Goal: Task Accomplishment & Management: Manage account settings

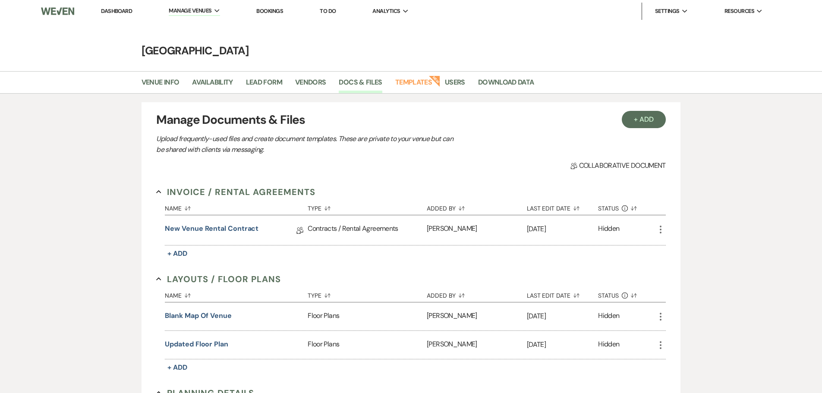
click at [118, 11] on link "Dashboard" at bounding box center [116, 10] width 31 height 7
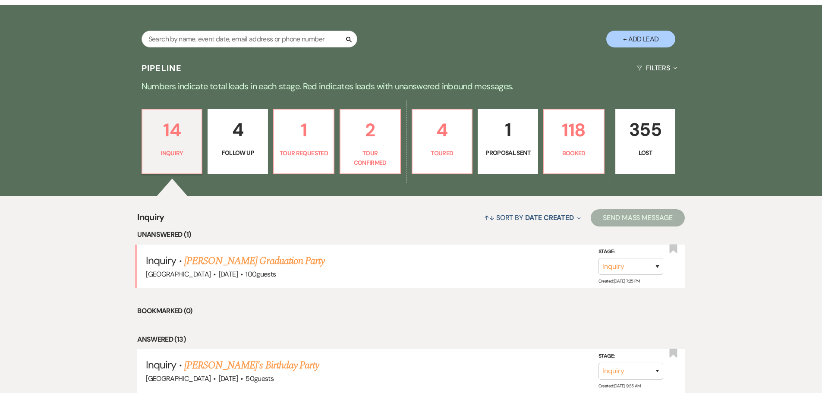
scroll to position [173, 0]
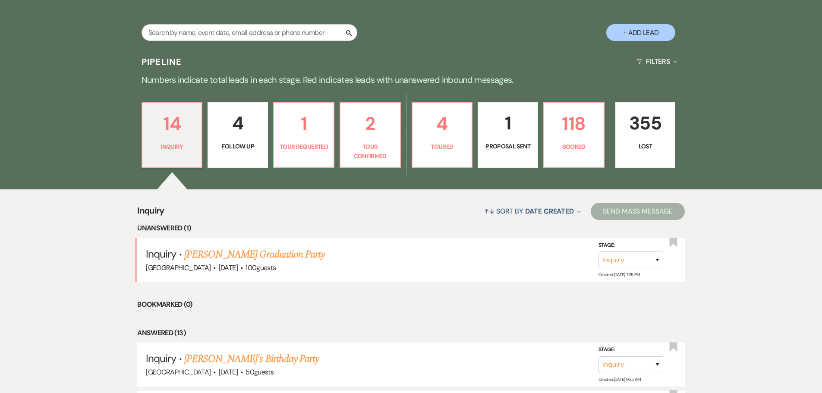
click at [507, 140] on link "1 Proposal Sent" at bounding box center [508, 135] width 60 height 66
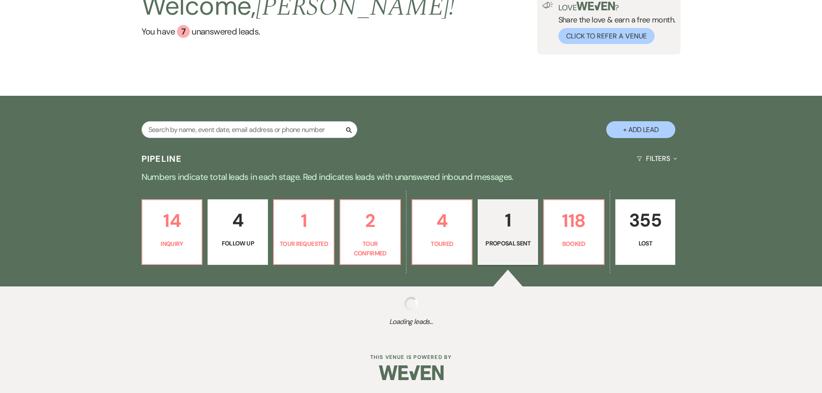
scroll to position [173, 0]
select select "6"
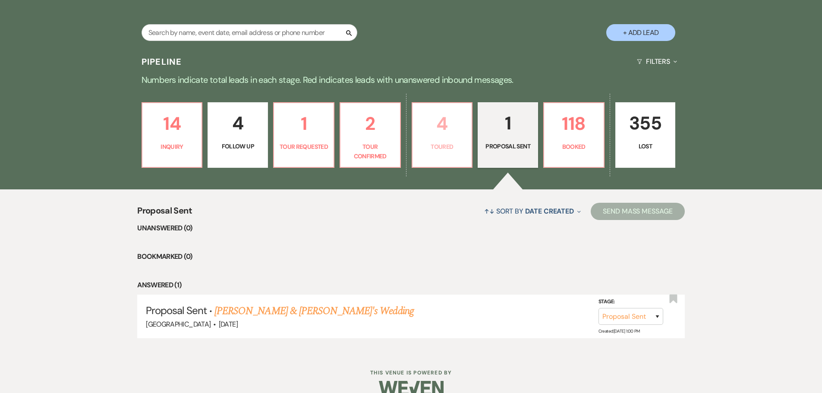
click at [442, 126] on p "4" at bounding box center [442, 123] width 49 height 29
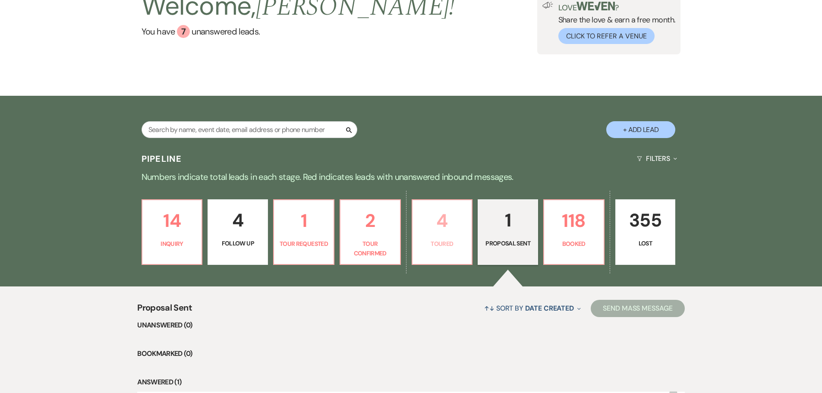
select select "5"
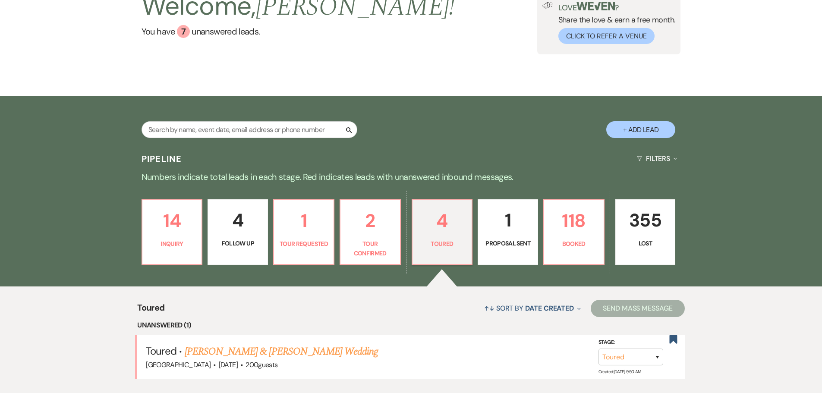
scroll to position [173, 0]
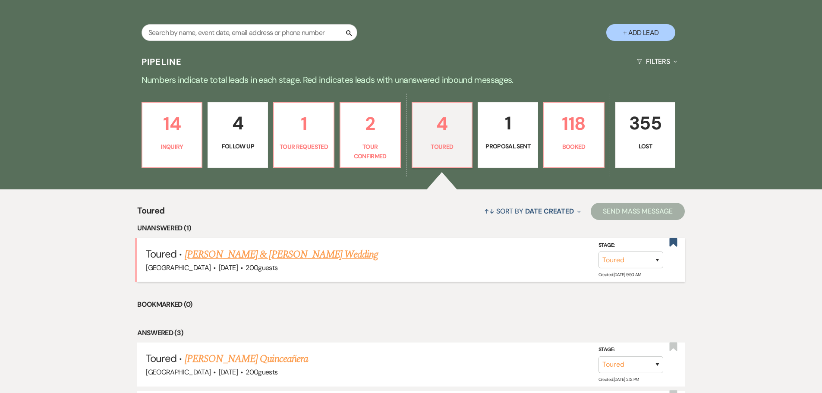
click at [290, 253] on link "[PERSON_NAME] & [PERSON_NAME] Wedding" at bounding box center [281, 255] width 193 height 16
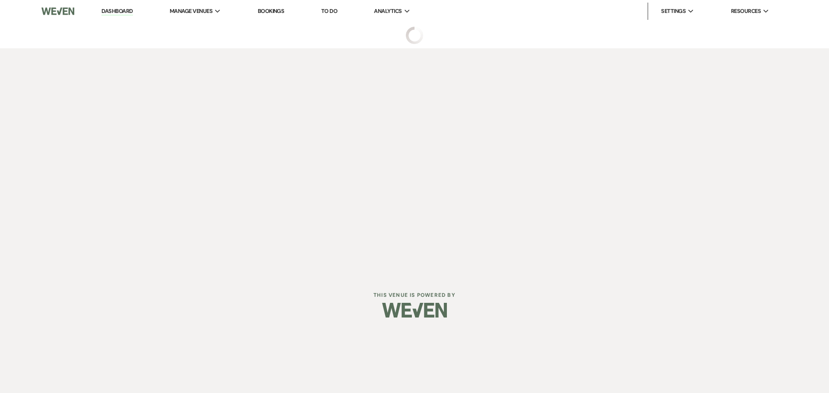
select select "5"
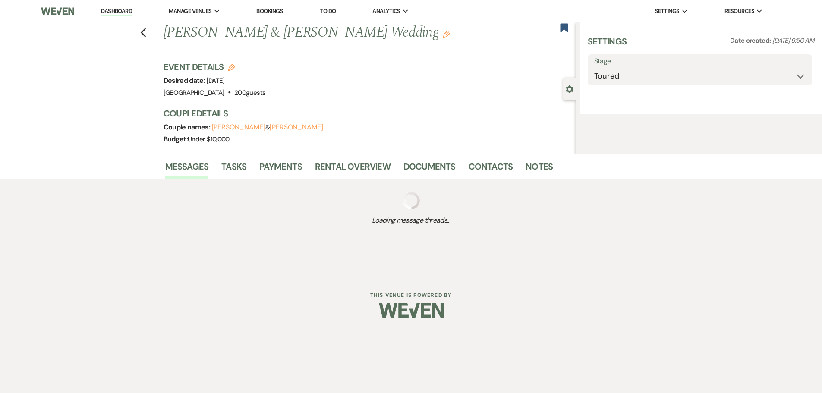
select select "5"
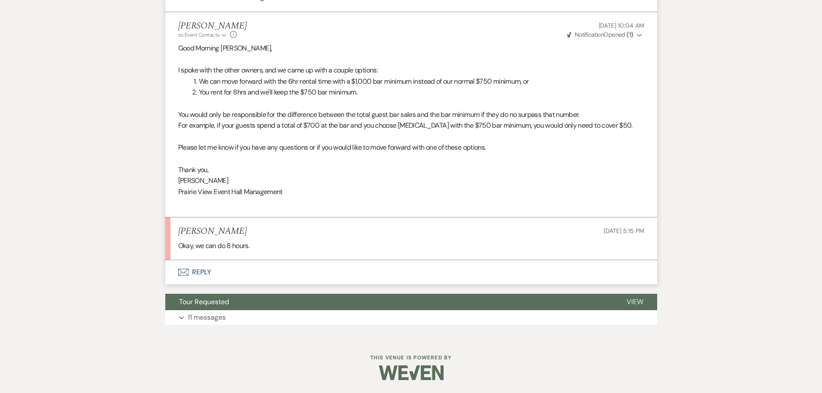
scroll to position [2660, 0]
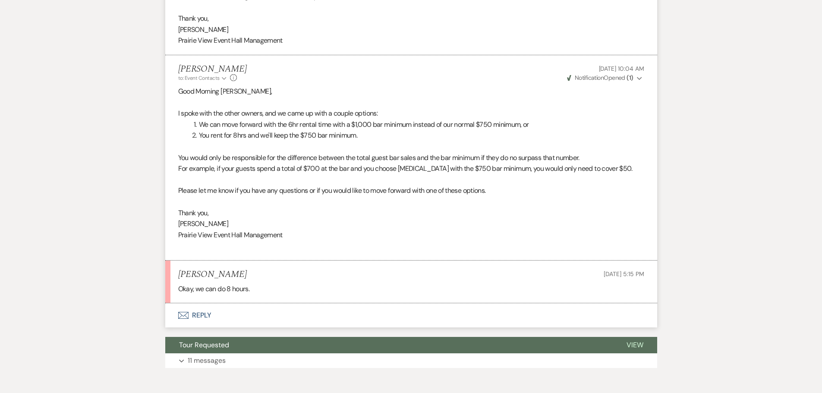
click at [200, 315] on button "Envelope Reply" at bounding box center [411, 315] width 492 height 24
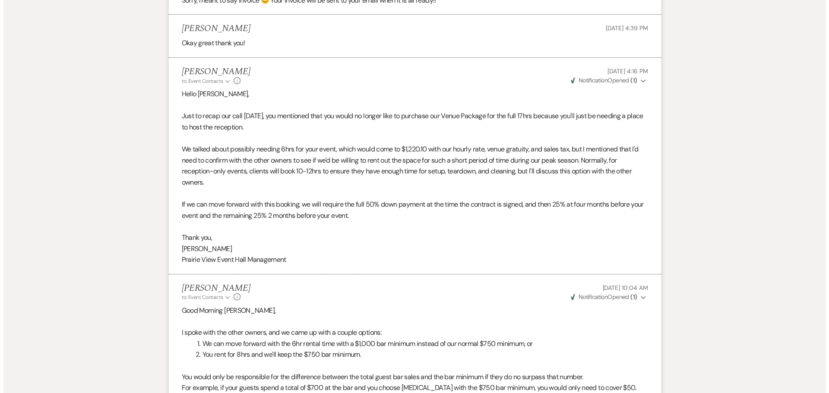
scroll to position [2936, 0]
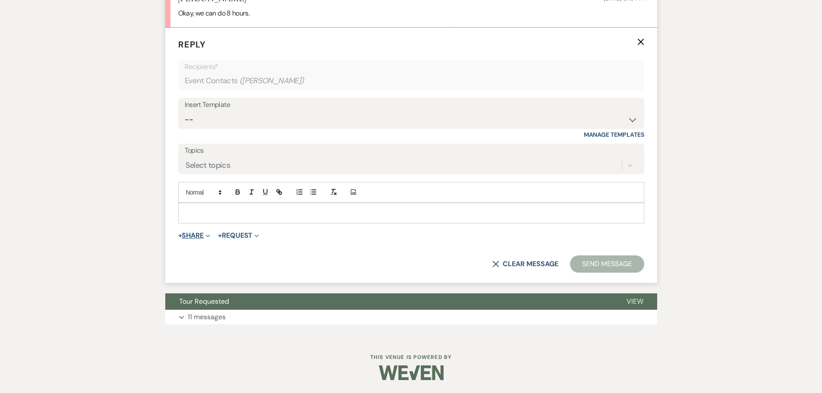
click at [199, 235] on button "+ Share Expand" at bounding box center [194, 235] width 32 height 7
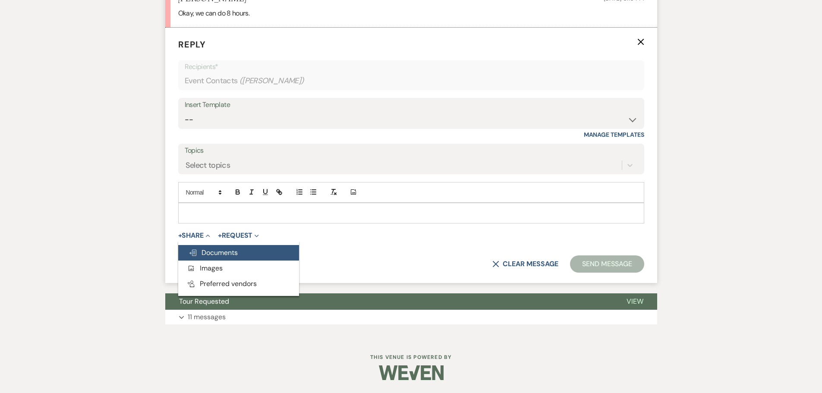
click at [211, 252] on span "Doc Upload Documents" at bounding box center [213, 252] width 49 height 9
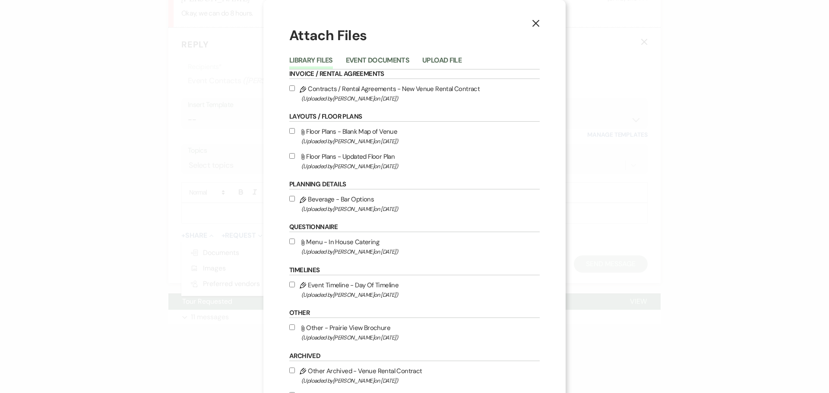
click at [290, 88] on input "Pencil Contracts / Rental Agreements - New Venue Rental Contract (Uploaded by C…" at bounding box center [292, 88] width 6 height 6
checkbox input "true"
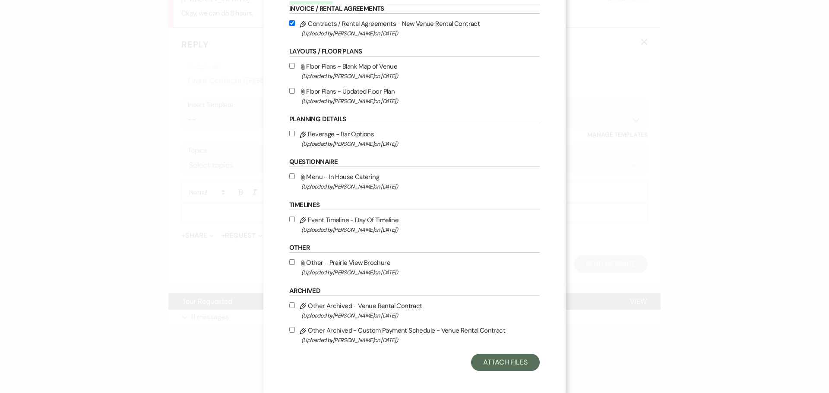
scroll to position [69, 0]
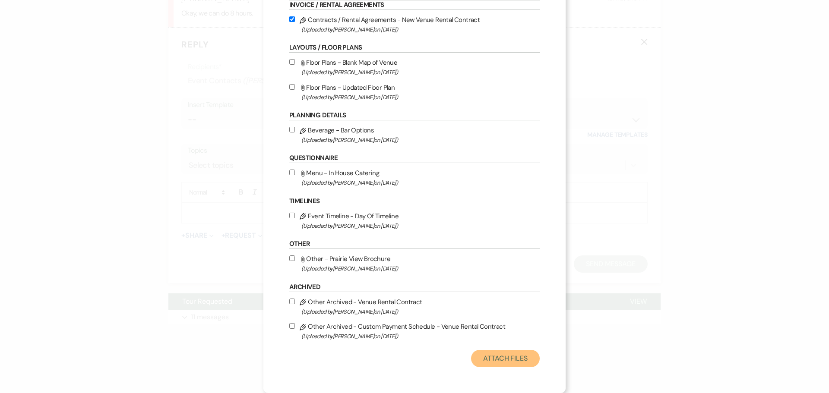
click at [499, 360] on button "Attach Files" at bounding box center [505, 358] width 69 height 17
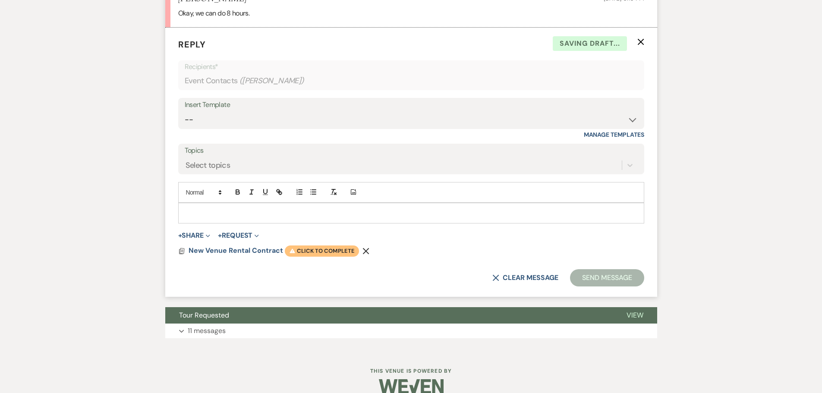
click at [311, 246] on span "Warning Click to complete" at bounding box center [322, 251] width 74 height 11
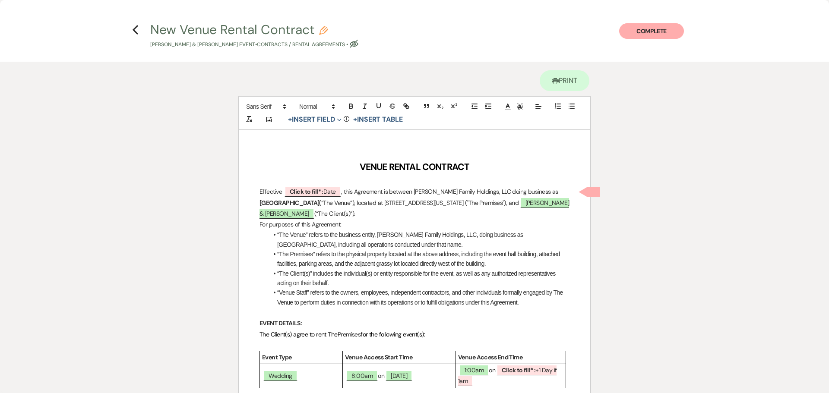
click at [320, 30] on icon "Pencil" at bounding box center [323, 30] width 9 height 9
select select "10"
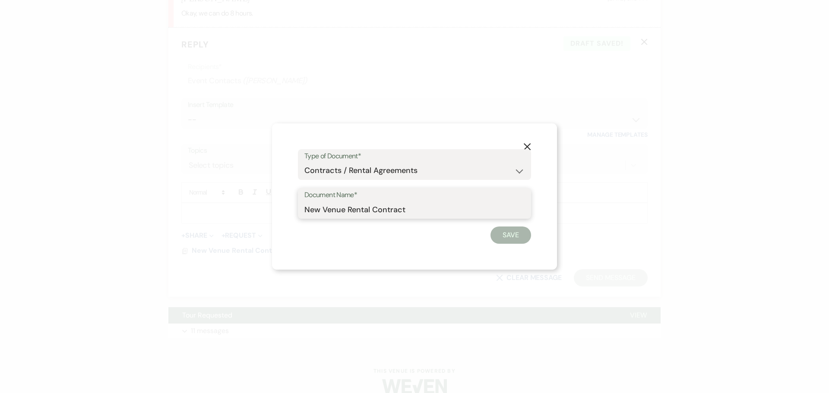
click at [313, 209] on input "New Venue Rental Contract" at bounding box center [414, 209] width 220 height 17
type input "Venue Rental Contract"
click at [520, 234] on button "Save" at bounding box center [510, 235] width 41 height 17
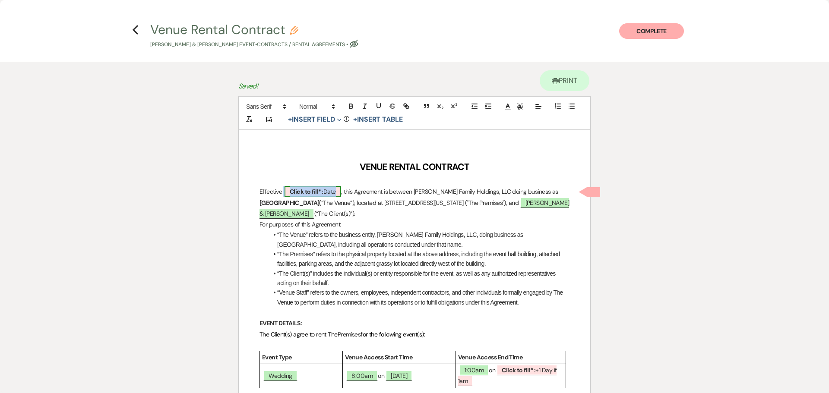
click at [331, 195] on span "Click to fill* : Date" at bounding box center [312, 191] width 57 height 11
select select "owner"
select select "Date"
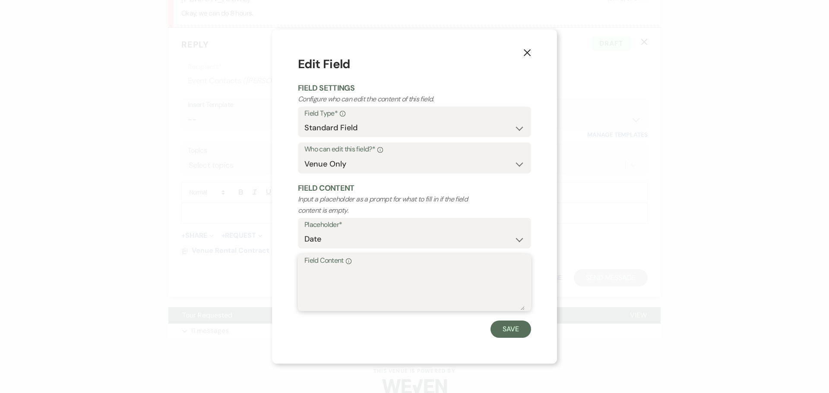
click at [351, 268] on textarea "Field Content Info" at bounding box center [414, 288] width 220 height 43
type textarea "August 15th, 2025"
click at [506, 332] on button "Save" at bounding box center [510, 329] width 41 height 17
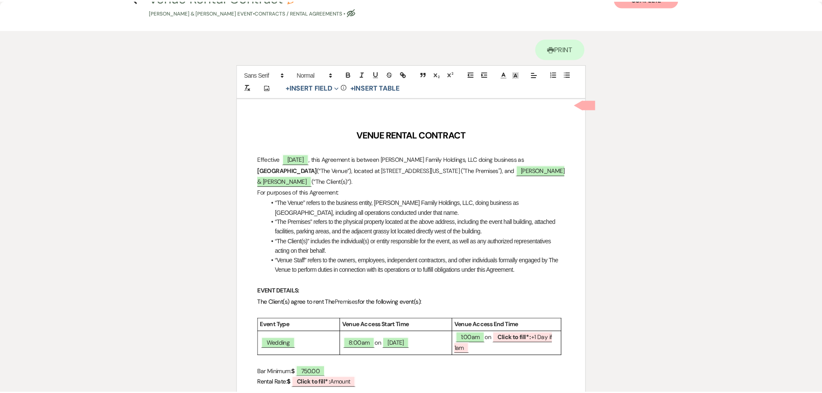
scroll to position [0, 0]
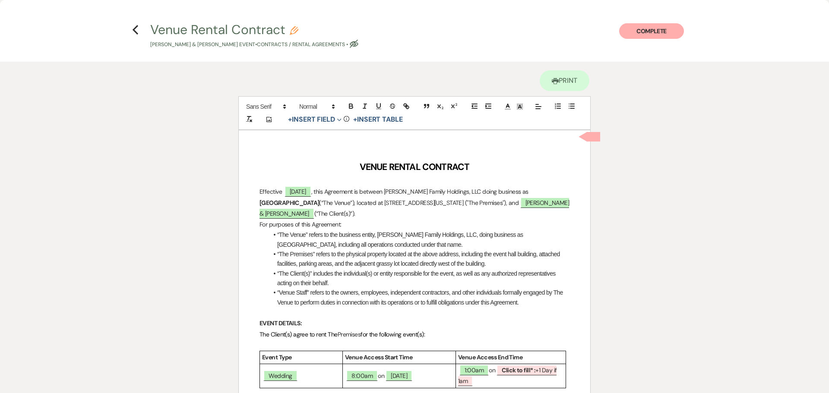
click at [132, 28] on h4 "Previous Venue Rental Contract Pencil Zach Rasmussen & Robyn Malloy's Event • C…" at bounding box center [415, 35] width 622 height 28
click at [133, 29] on use "button" at bounding box center [136, 29] width 6 height 9
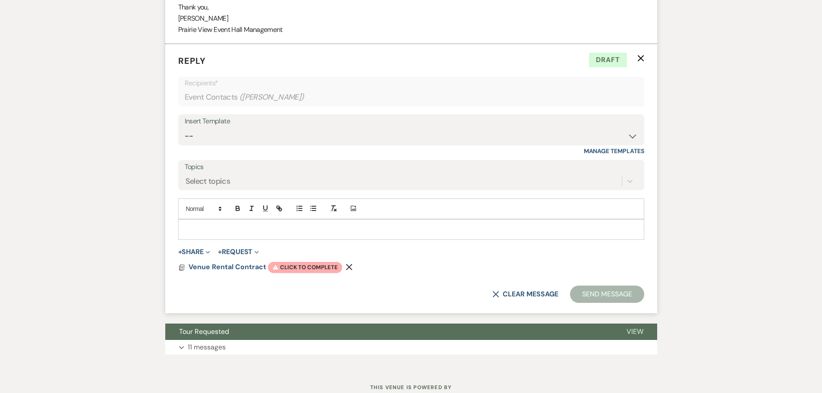
scroll to position [3100, 0]
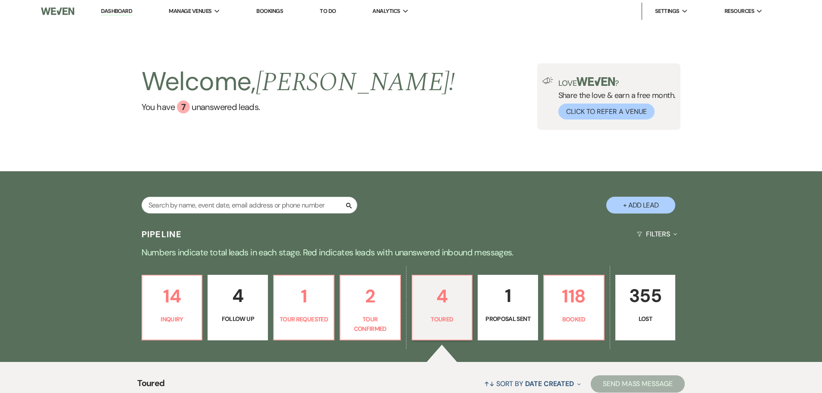
select select "5"
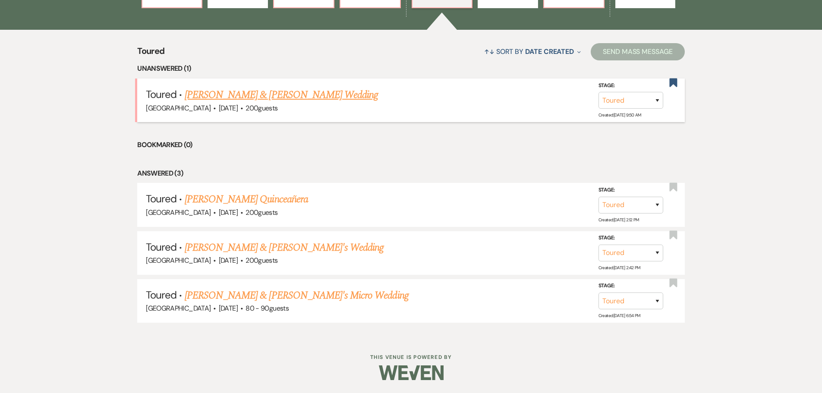
click at [278, 92] on link "[PERSON_NAME] & [PERSON_NAME] Wedding" at bounding box center [281, 95] width 193 height 16
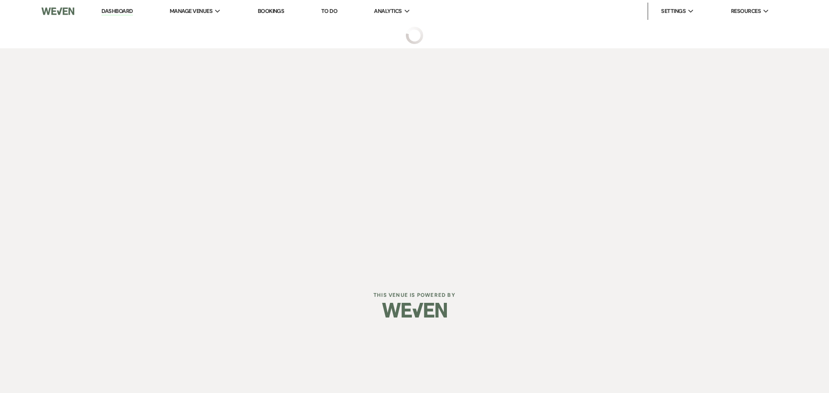
select select "5"
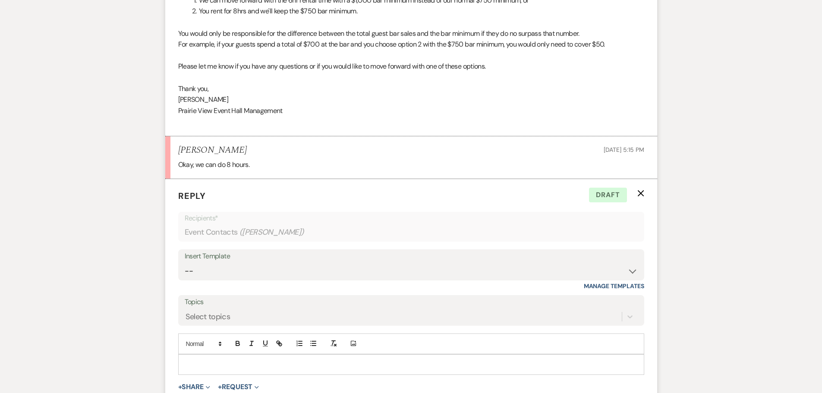
scroll to position [2907, 0]
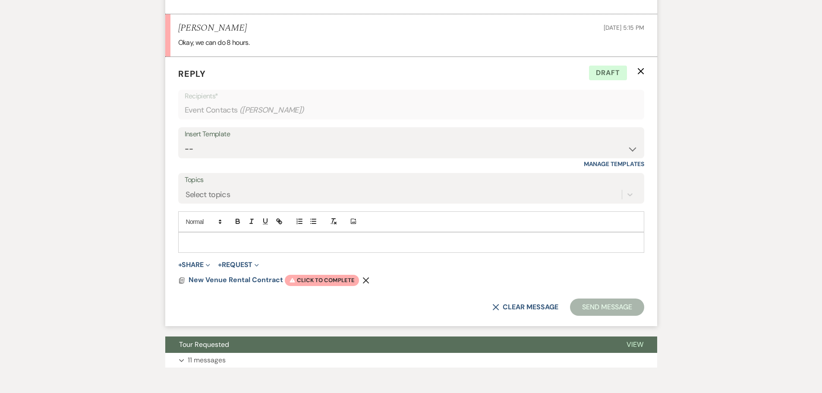
click at [366, 280] on icon "Remove" at bounding box center [366, 280] width 7 height 7
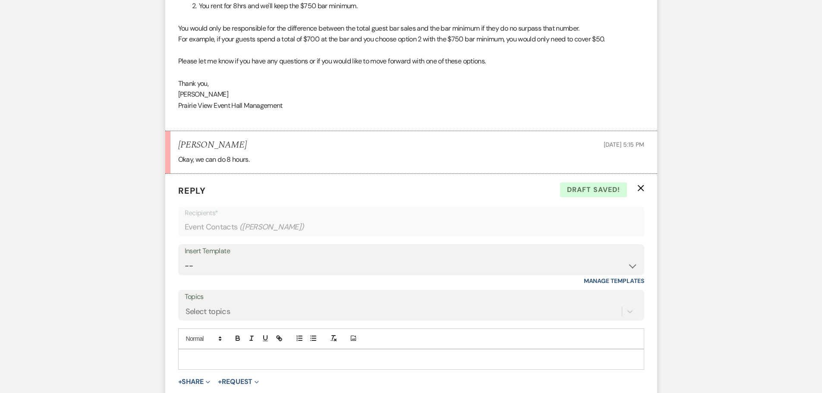
scroll to position [2863, 0]
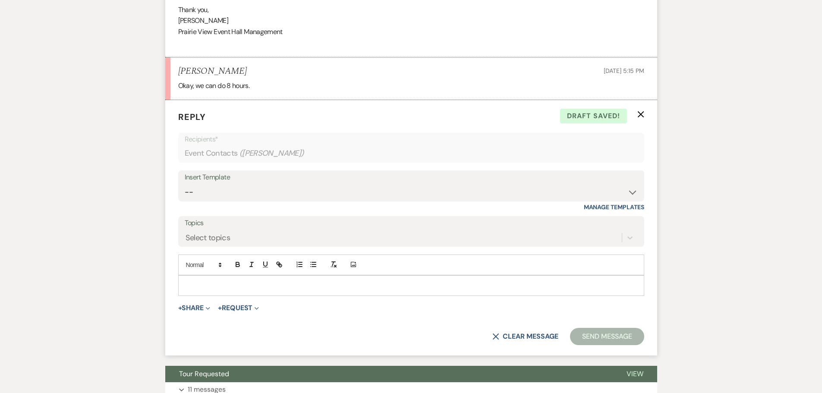
click at [284, 287] on p at bounding box center [411, 285] width 452 height 9
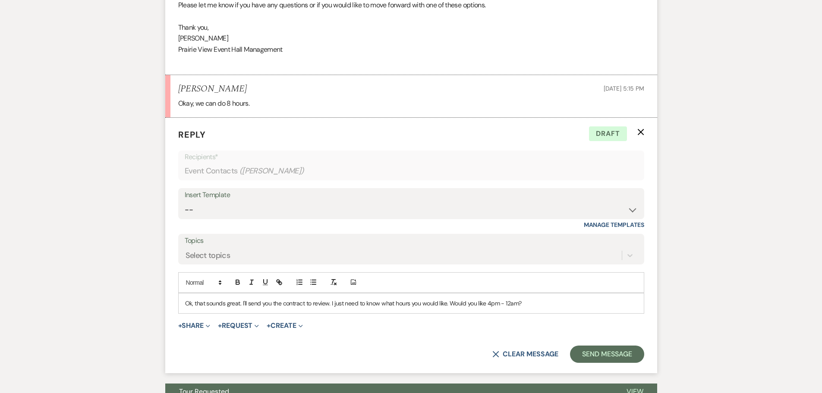
scroll to position [2850, 0]
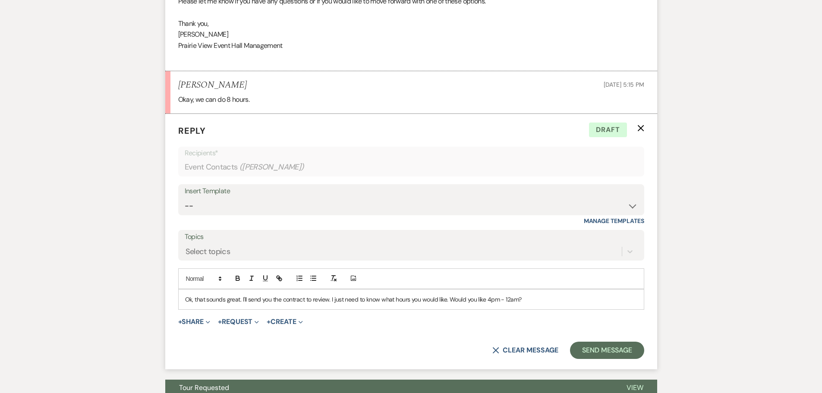
click at [243, 298] on p "Ok, that sounds great. I'll send you the contract to review. I just need to kno…" at bounding box center [411, 299] width 452 height 9
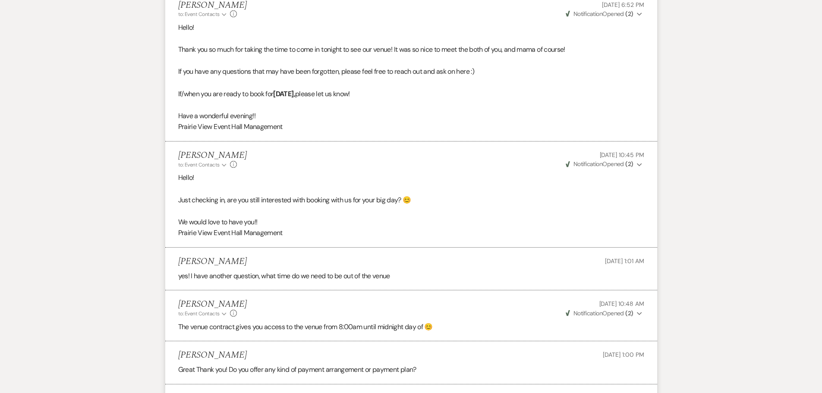
scroll to position [0, 0]
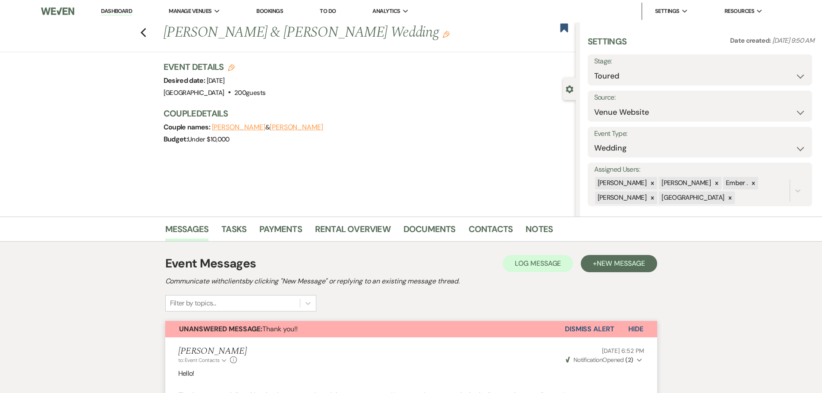
drag, startPoint x: 210, startPoint y: 81, endPoint x: 302, endPoint y: 82, distance: 91.9
click at [302, 82] on div "Event Details Edit Desired date: [DATE] Venue: [GEOGRAPHIC_DATA] . 200 guests V…" at bounding box center [366, 80] width 404 height 38
copy span "[DATE]"
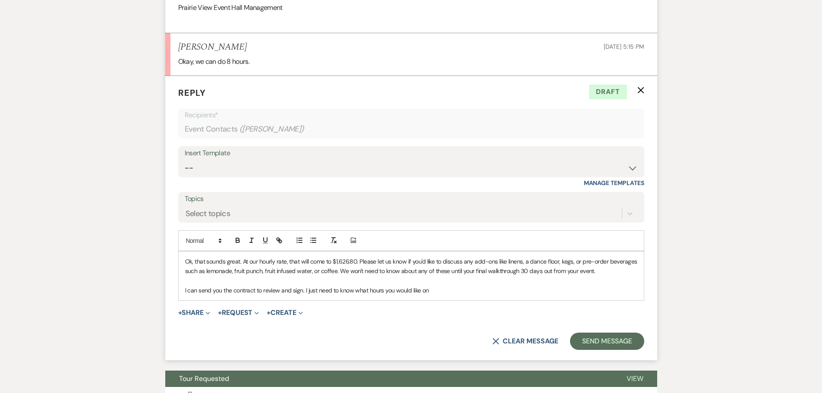
scroll to position [2965, 0]
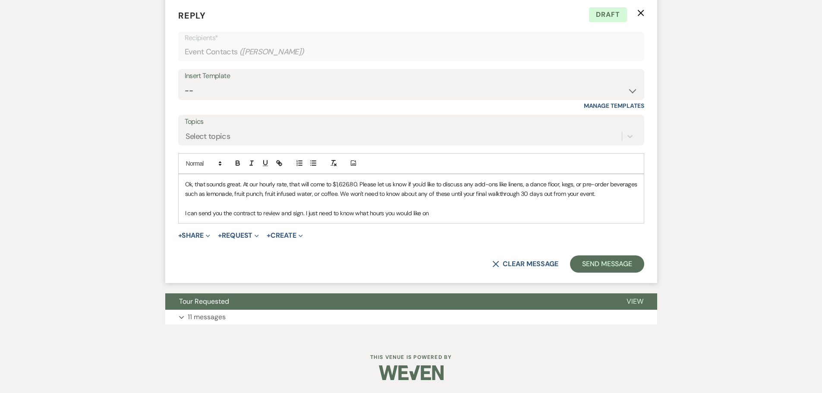
click at [444, 215] on p "I can send you the contract to review and sign. I just need to know what hours …" at bounding box center [411, 212] width 452 height 9
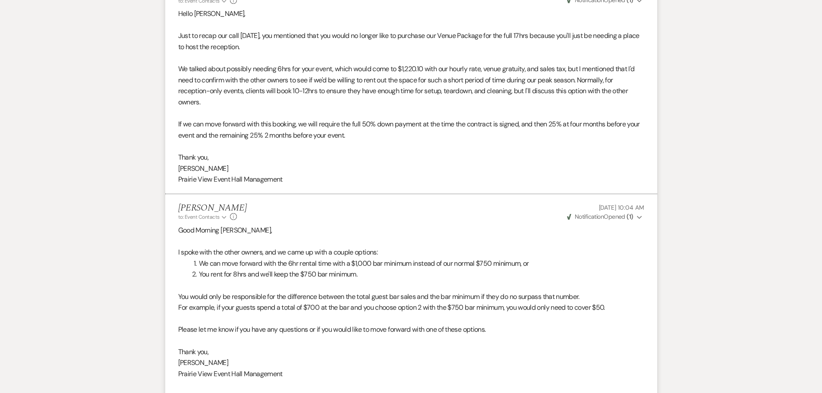
scroll to position [2533, 0]
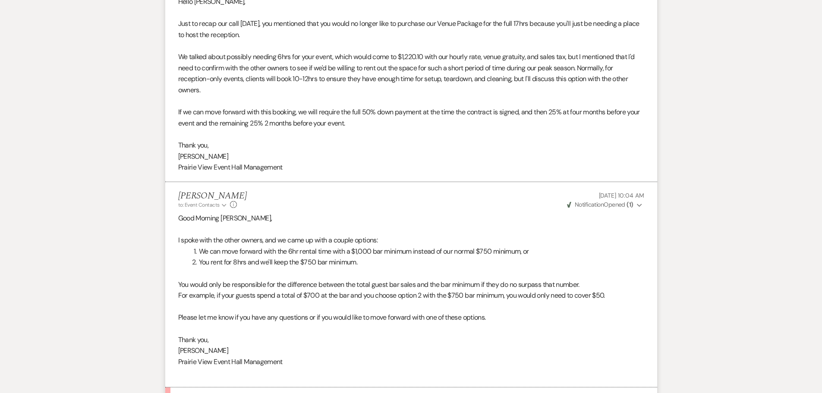
click at [226, 168] on p "Prairie View Event Hall Management" at bounding box center [411, 167] width 466 height 11
copy li "Prairie View Event Hall Management"
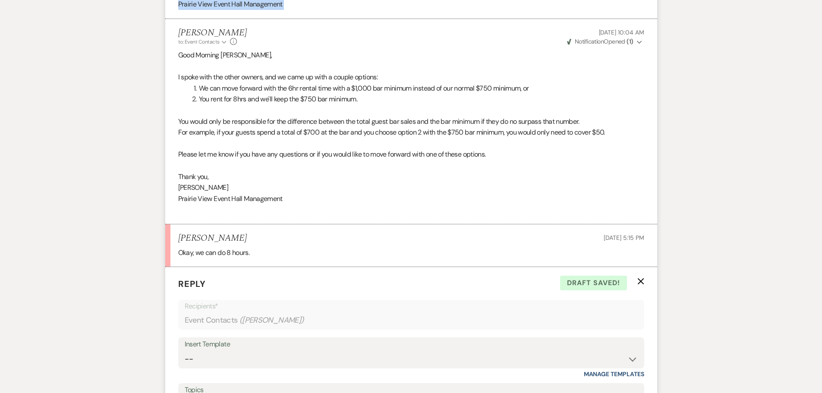
scroll to position [2922, 0]
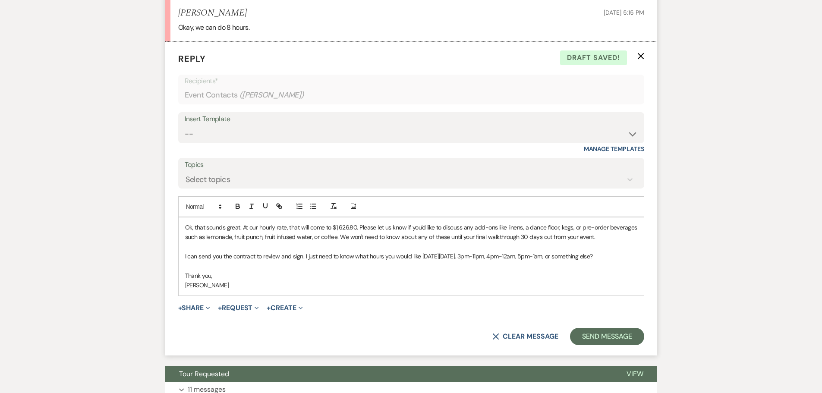
click at [260, 296] on div "Ok, that sounds great. At our hourly rate, that will come to $1,626.80. Please …" at bounding box center [411, 257] width 465 height 78
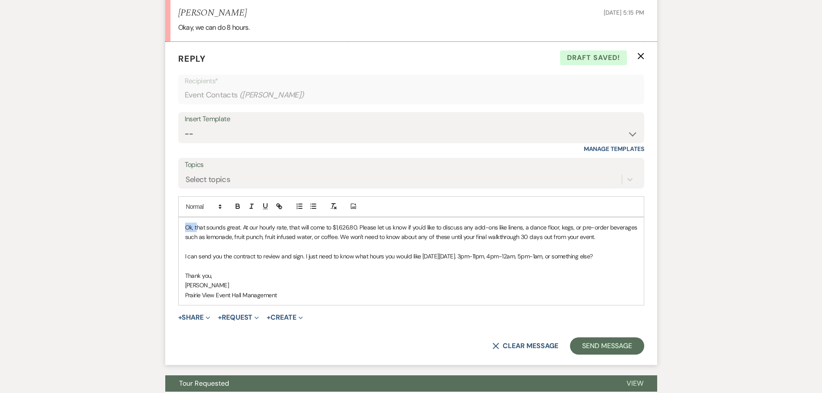
drag, startPoint x: 196, startPoint y: 224, endPoint x: 131, endPoint y: 218, distance: 64.6
click at [599, 237] on p "That sounds great. At our hourly rate, that will come to $1,626.80. Please let …" at bounding box center [411, 232] width 452 height 19
click at [398, 237] on p "That sounds great. At our hourly rate, that will come to $1,626.80. Please let …" at bounding box center [411, 232] width 452 height 19
click at [607, 347] on button "Send Message" at bounding box center [607, 346] width 74 height 17
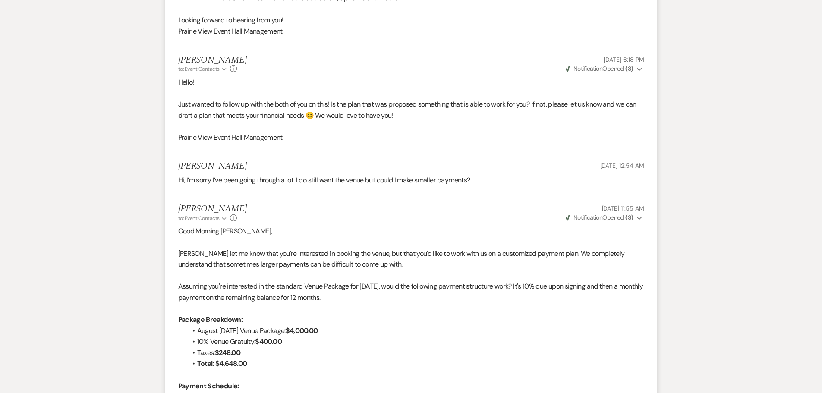
scroll to position [0, 0]
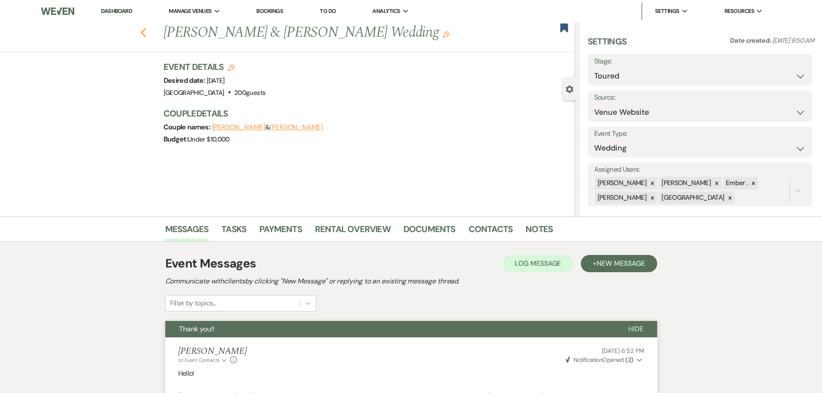
click at [143, 29] on icon "Previous" at bounding box center [143, 33] width 6 height 10
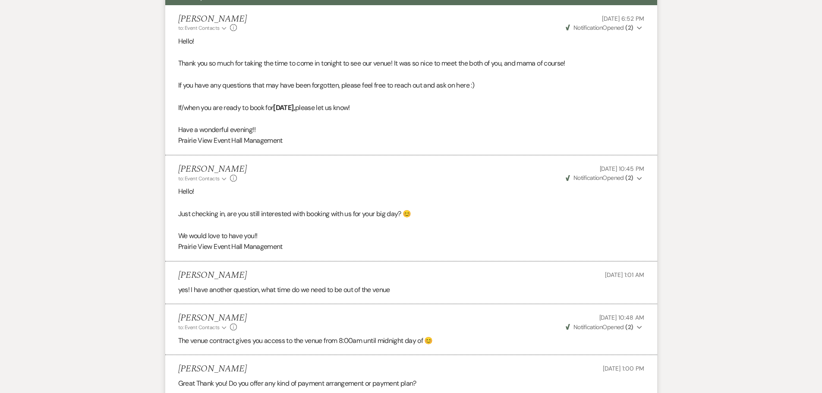
select select "5"
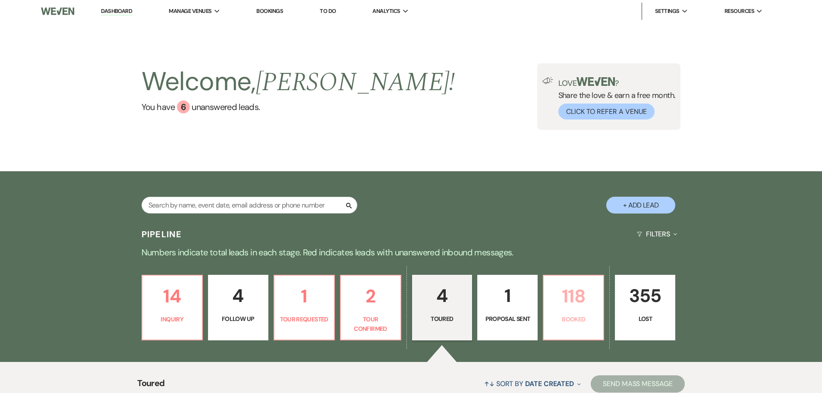
click at [576, 318] on p "Booked" at bounding box center [573, 319] width 49 height 9
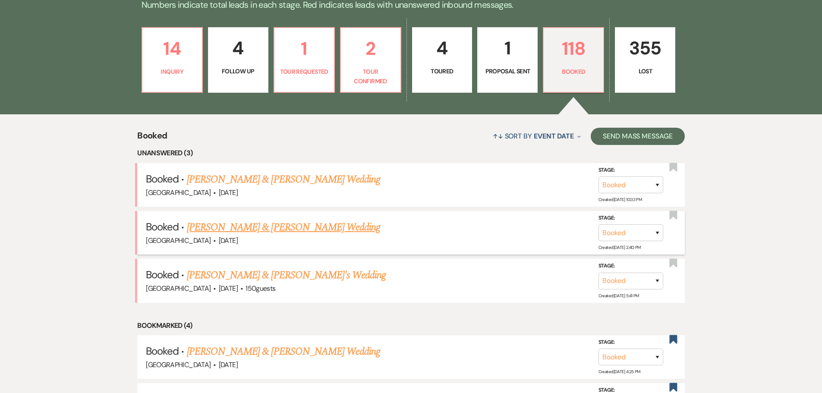
scroll to position [248, 0]
click at [276, 180] on link "[PERSON_NAME] & [PERSON_NAME] Wedding" at bounding box center [283, 179] width 193 height 16
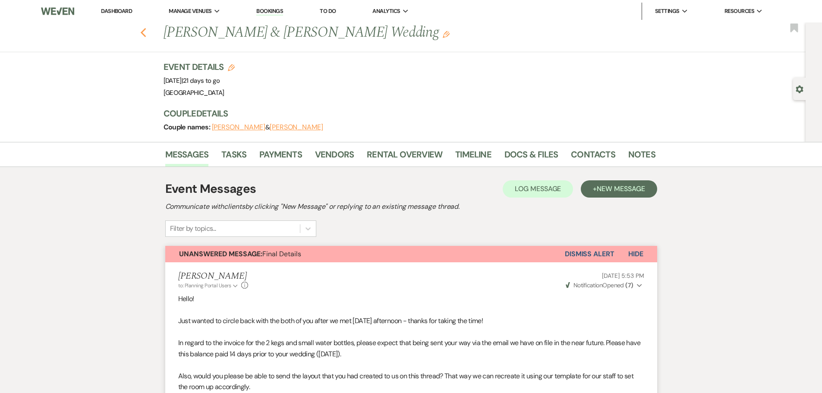
click at [147, 34] on icon "Previous" at bounding box center [143, 33] width 6 height 10
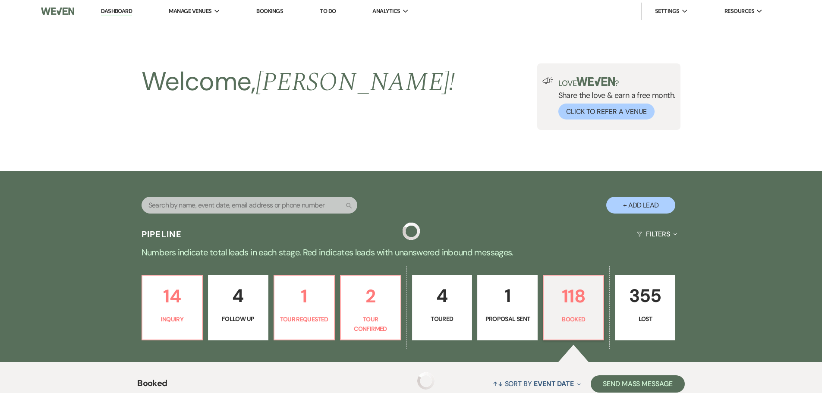
scroll to position [248, 0]
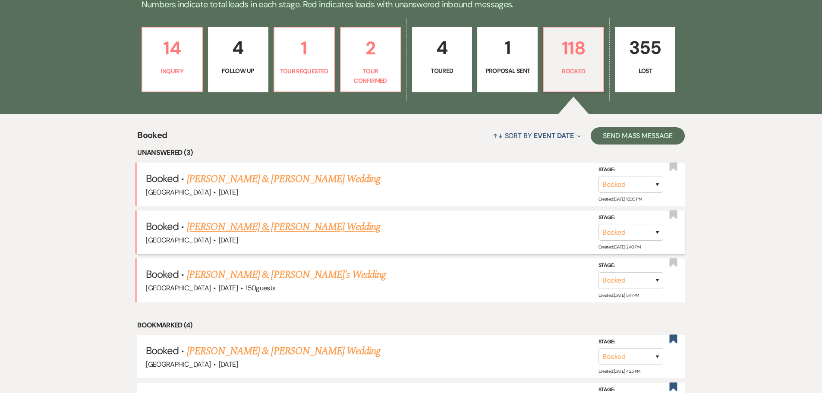
click at [258, 228] on link "[PERSON_NAME] & [PERSON_NAME] Wedding" at bounding box center [283, 227] width 193 height 16
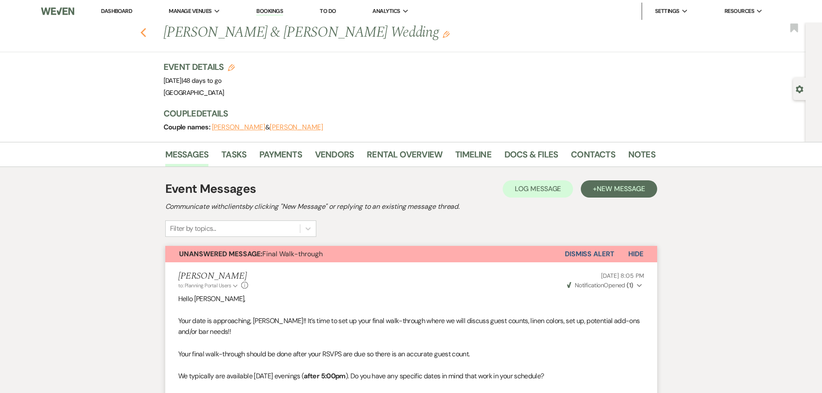
click at [147, 29] on icon "Previous" at bounding box center [143, 33] width 6 height 10
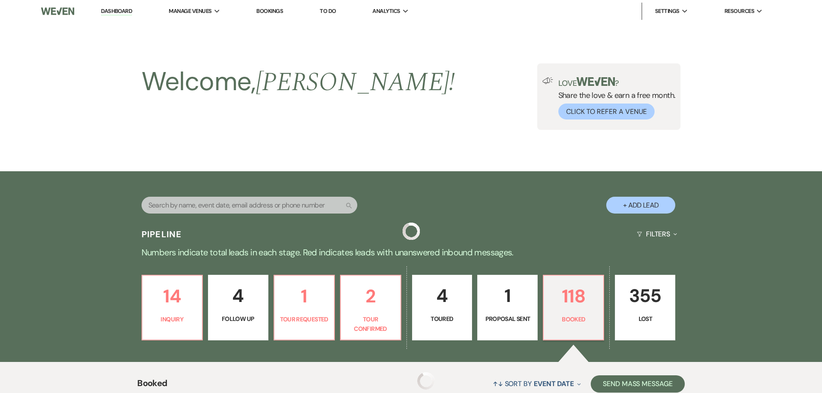
scroll to position [248, 0]
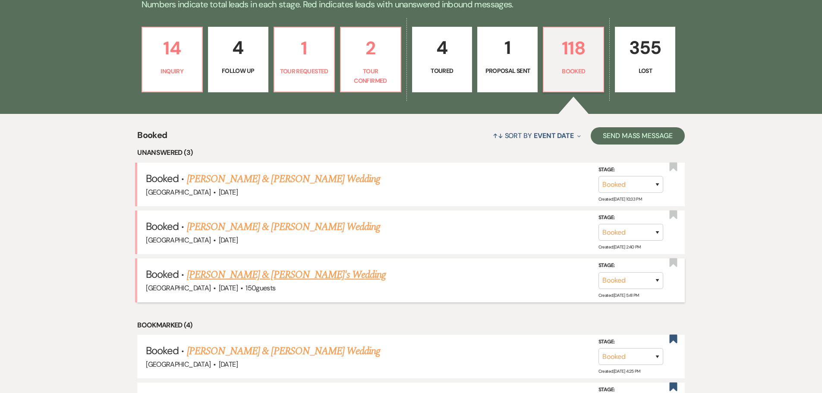
click at [262, 273] on link "[PERSON_NAME] & [PERSON_NAME]'s Wedding" at bounding box center [286, 275] width 199 height 16
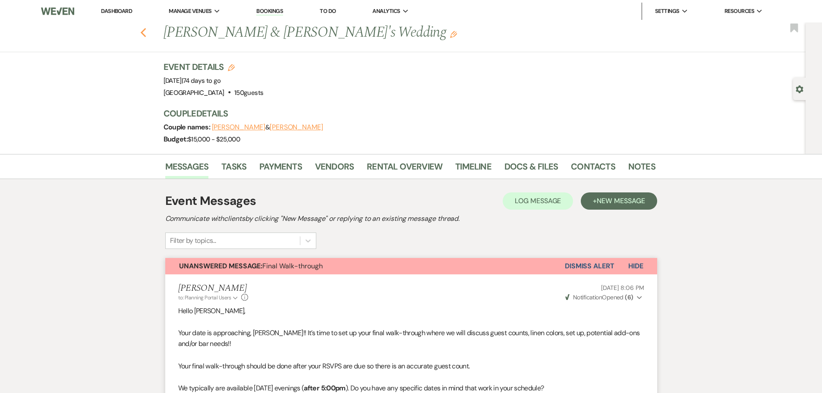
click at [146, 36] on use "button" at bounding box center [143, 32] width 6 height 9
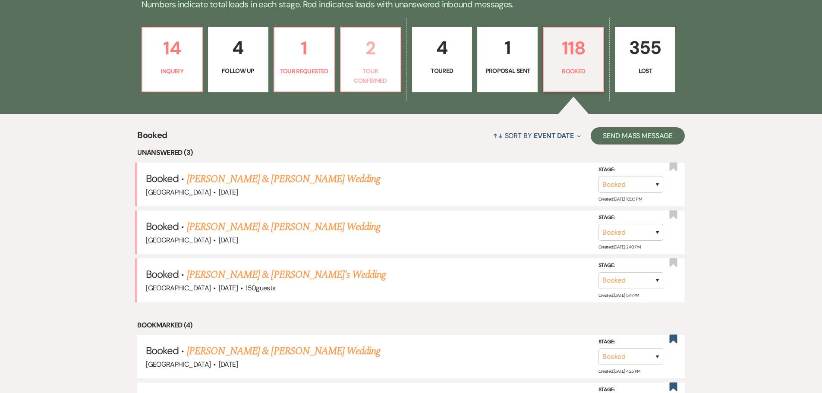
click at [370, 63] on link "2 Tour Confirmed" at bounding box center [370, 60] width 61 height 66
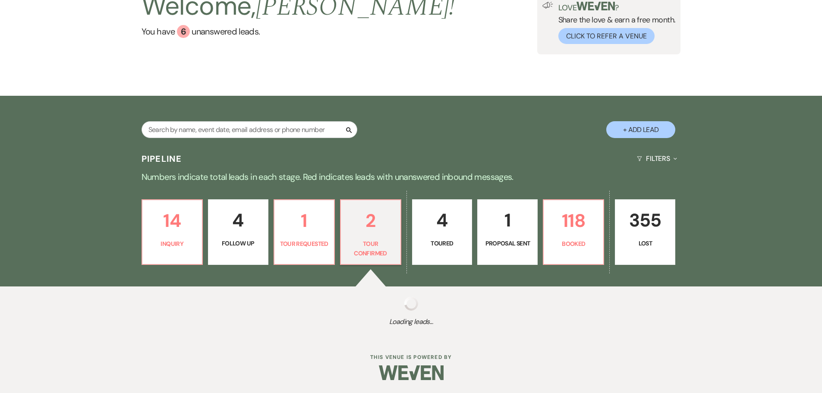
scroll to position [236, 0]
select select "4"
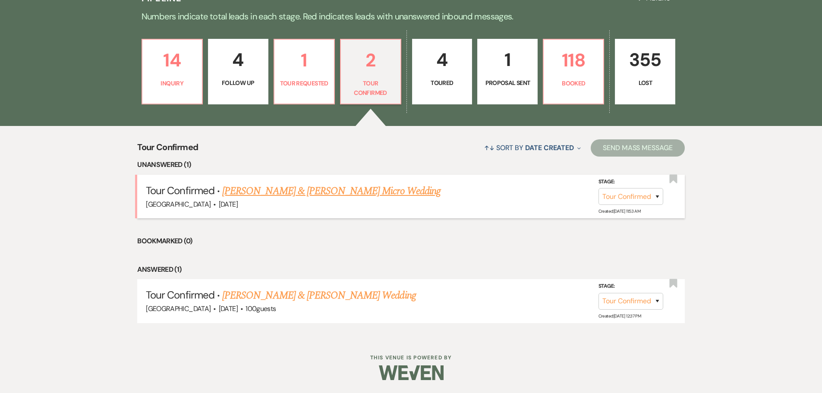
click at [301, 198] on link "[PERSON_NAME] & [PERSON_NAME] Micro Wedding" at bounding box center [331, 191] width 218 height 16
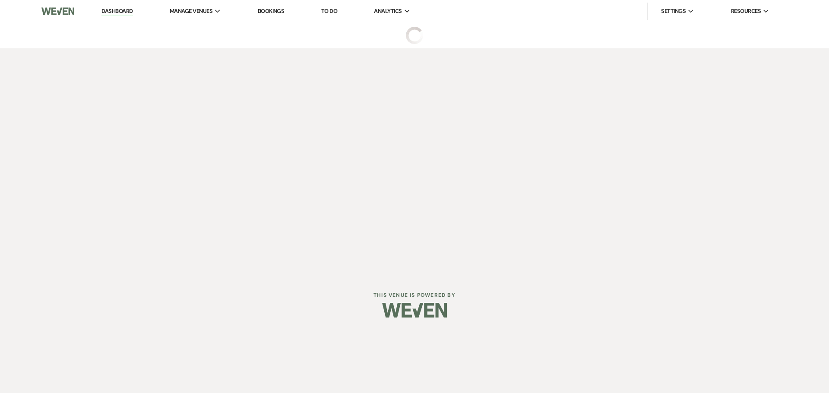
select select "4"
select select "5"
select select "16"
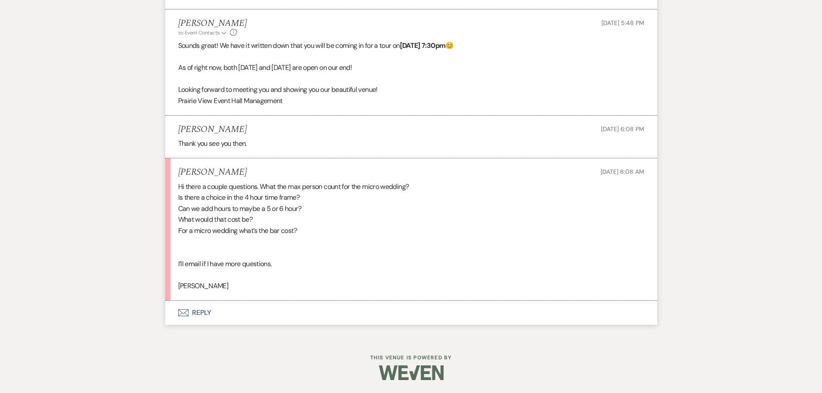
scroll to position [1489, 0]
click at [205, 312] on button "Envelope Reply" at bounding box center [411, 313] width 492 height 24
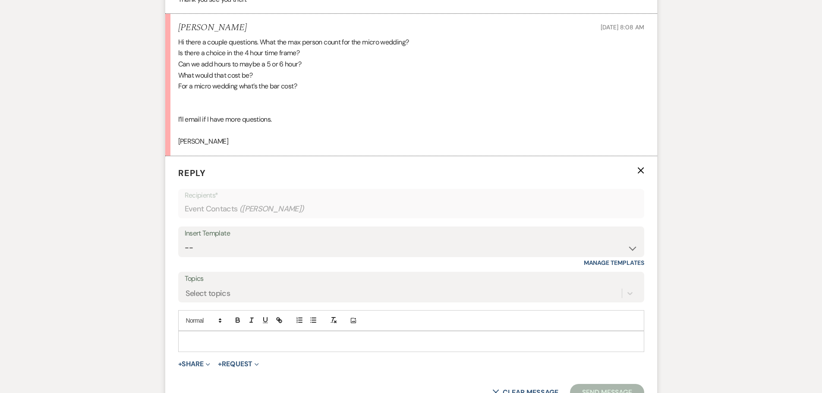
scroll to position [1635, 0]
click at [242, 344] on p at bounding box center [411, 339] width 452 height 9
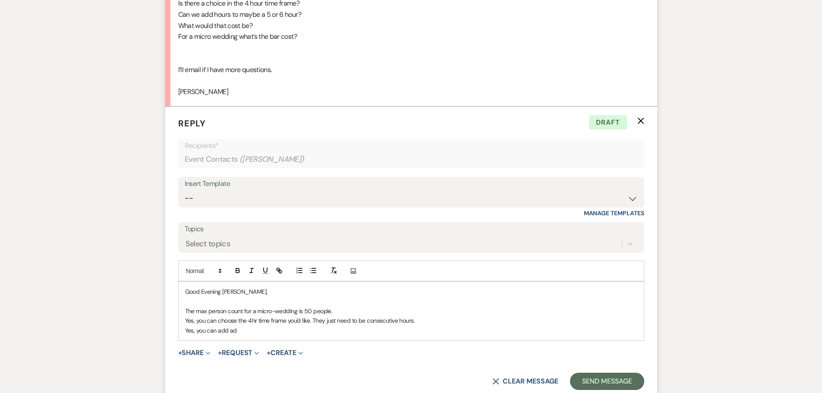
scroll to position [1641, 0]
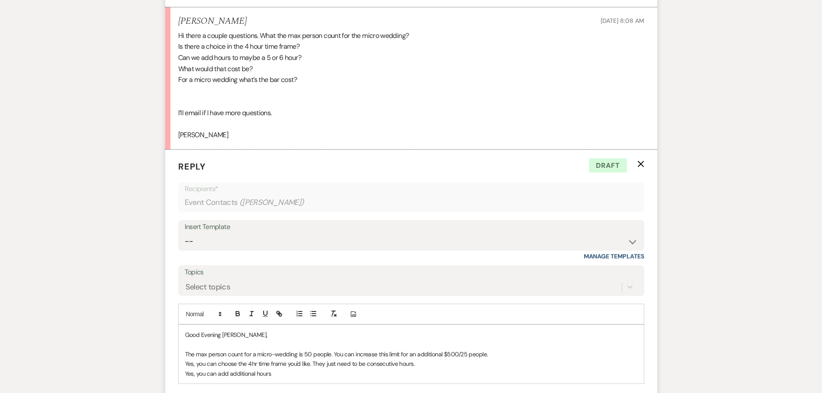
click at [281, 376] on p "Yes, you can add additional hours" at bounding box center [411, 373] width 452 height 9
click at [316, 379] on p "Yes, you can add additional hours for just over" at bounding box center [411, 373] width 452 height 9
drag, startPoint x: 288, startPoint y: 375, endPoint x: 322, endPoint y: 393, distance: 38.4
click at [288, 375] on p "Yes, you can add additional hours for $203.35/hr which includes tax." at bounding box center [411, 373] width 452 height 9
click at [320, 372] on p "Yes, you can add additional hours for $175/hr." at bounding box center [411, 373] width 452 height 9
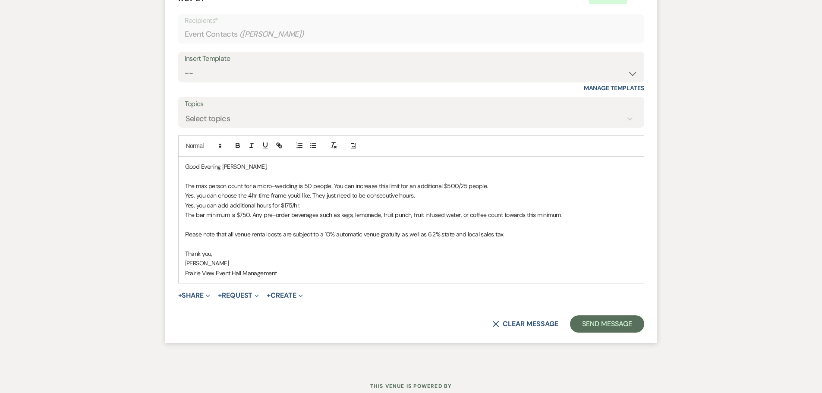
scroll to position [1795, 0]
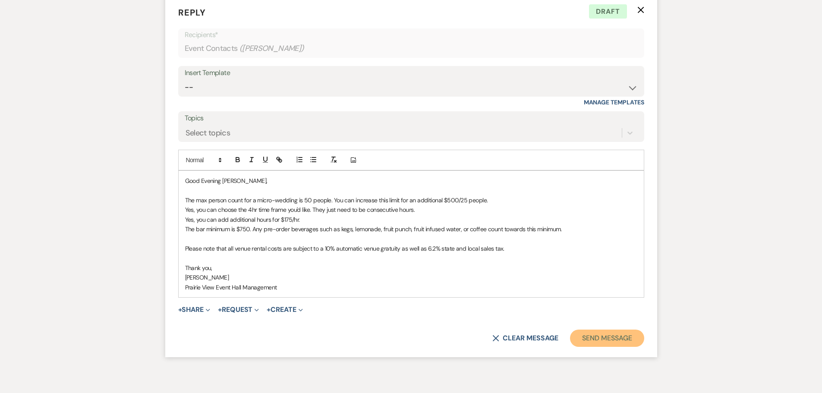
click at [614, 340] on button "Send Message" at bounding box center [607, 338] width 74 height 17
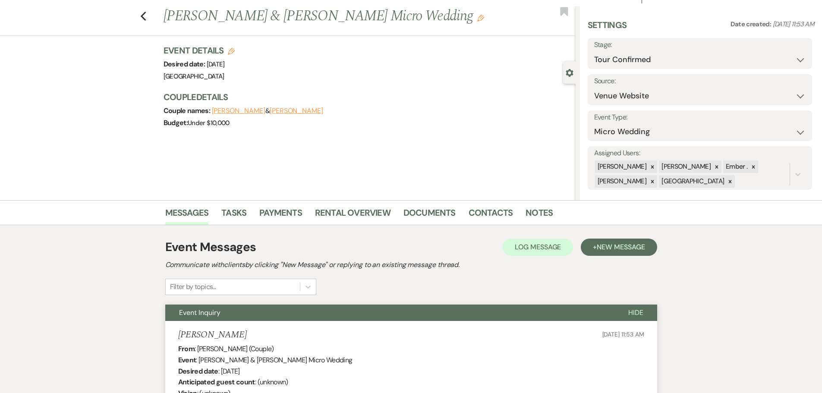
scroll to position [0, 0]
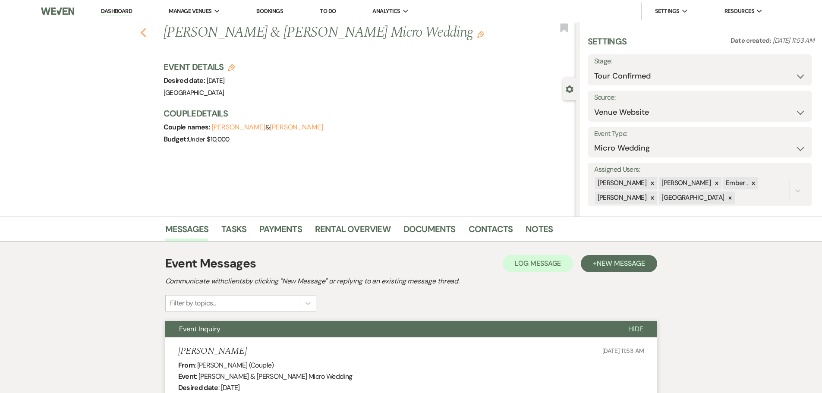
click at [146, 35] on use "button" at bounding box center [143, 32] width 6 height 9
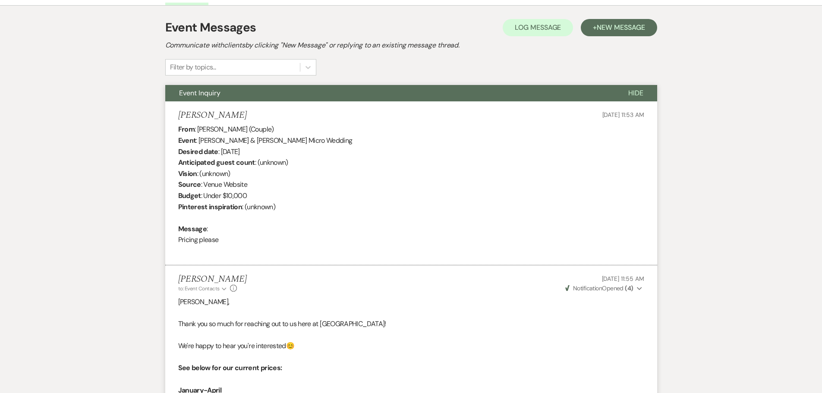
select select "4"
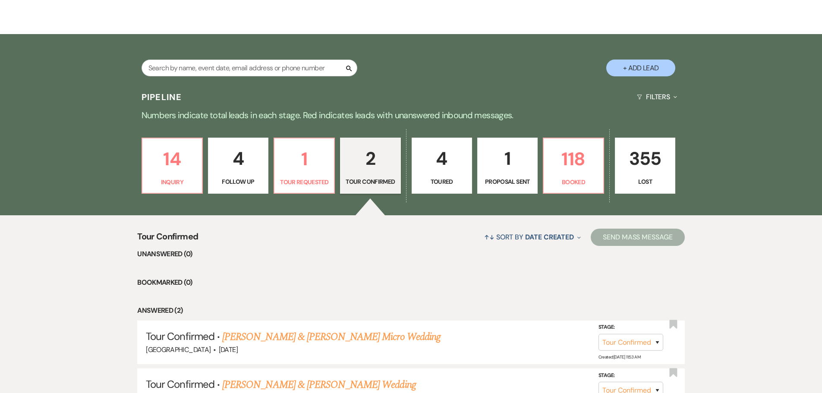
scroll to position [227, 0]
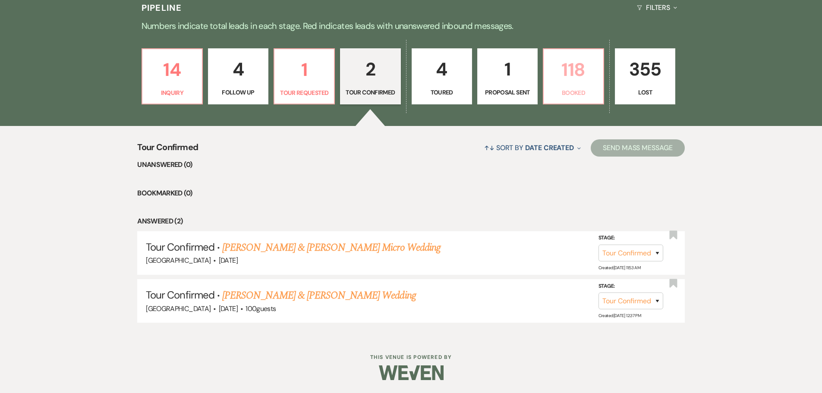
click at [577, 69] on p "118" at bounding box center [573, 69] width 49 height 29
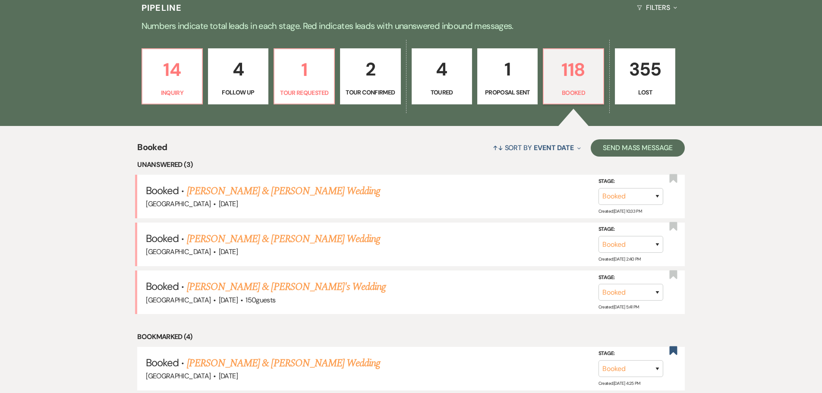
click at [496, 77] on p "1" at bounding box center [507, 69] width 49 height 29
select select "6"
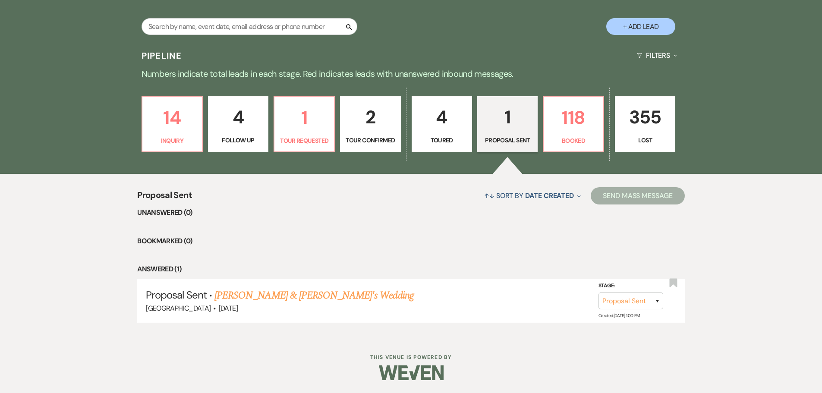
scroll to position [179, 0]
click at [437, 128] on p "4" at bounding box center [441, 117] width 49 height 29
select select "5"
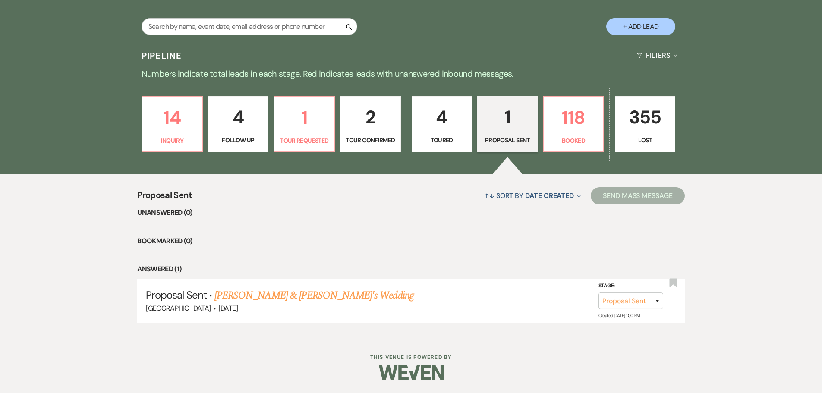
select select "5"
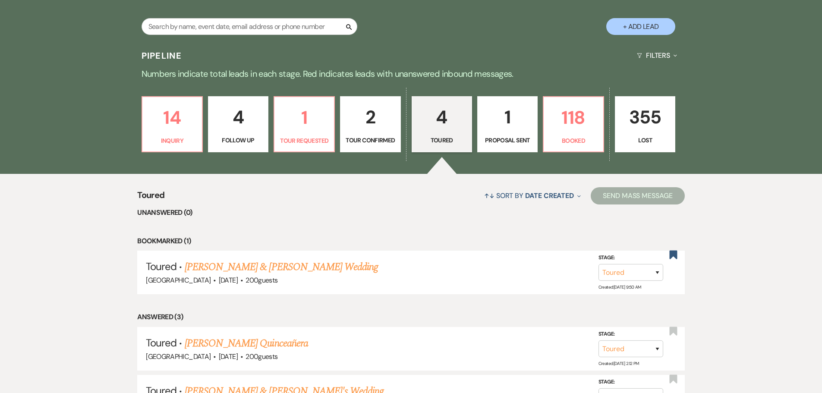
click at [511, 124] on p "1" at bounding box center [507, 117] width 49 height 29
select select "6"
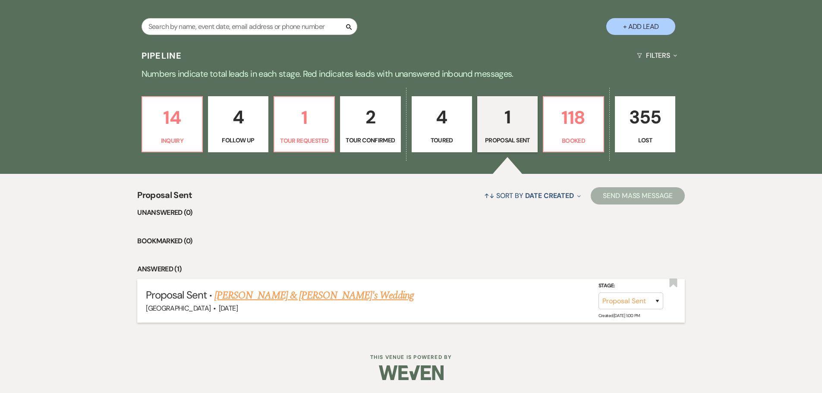
click at [251, 294] on link "[PERSON_NAME] & [PERSON_NAME]'s Wedding" at bounding box center [314, 296] width 199 height 16
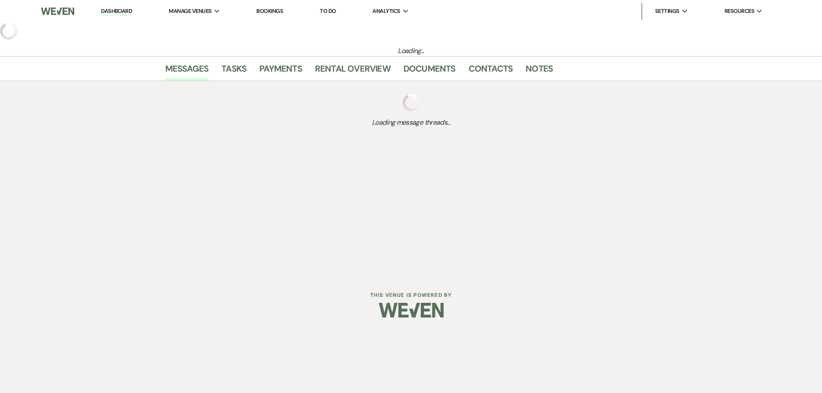
select select "6"
select select "5"
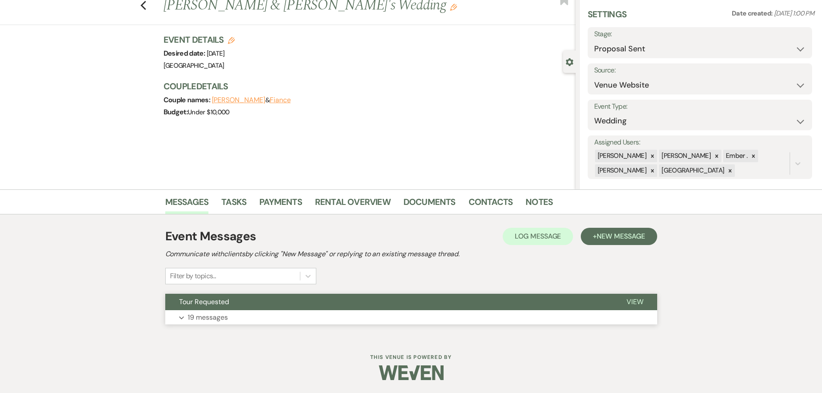
click at [205, 313] on p "19 messages" at bounding box center [208, 317] width 40 height 11
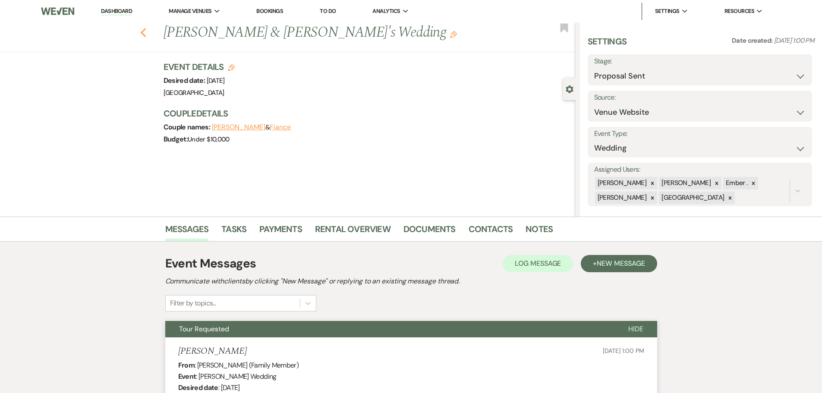
click at [147, 32] on icon "Previous" at bounding box center [143, 33] width 6 height 10
select select "6"
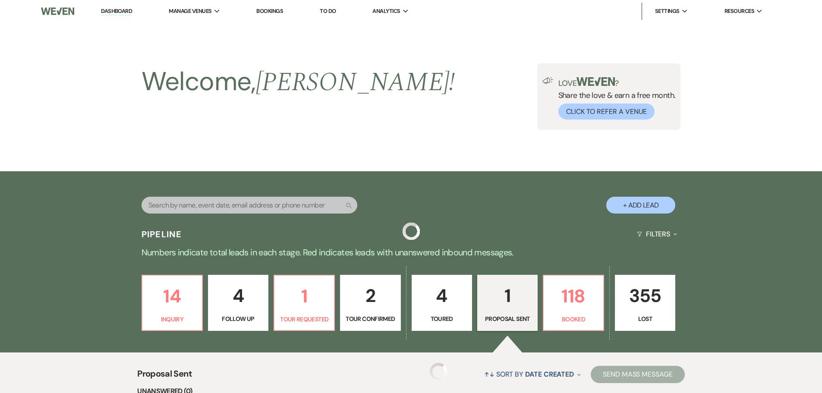
scroll to position [179, 0]
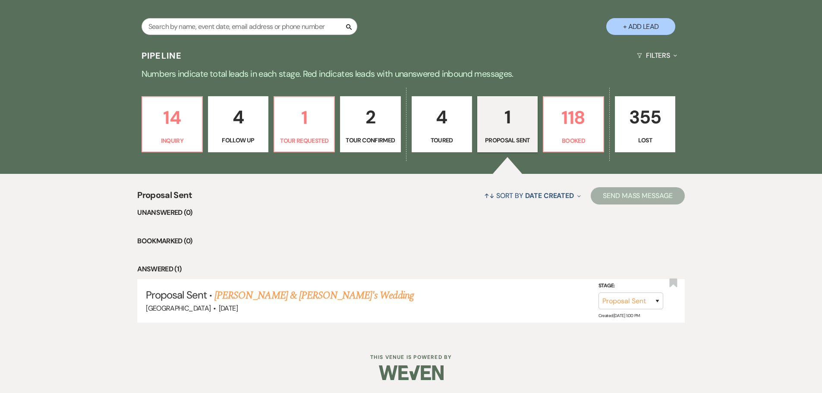
click at [448, 129] on p "4" at bounding box center [441, 117] width 49 height 29
select select "5"
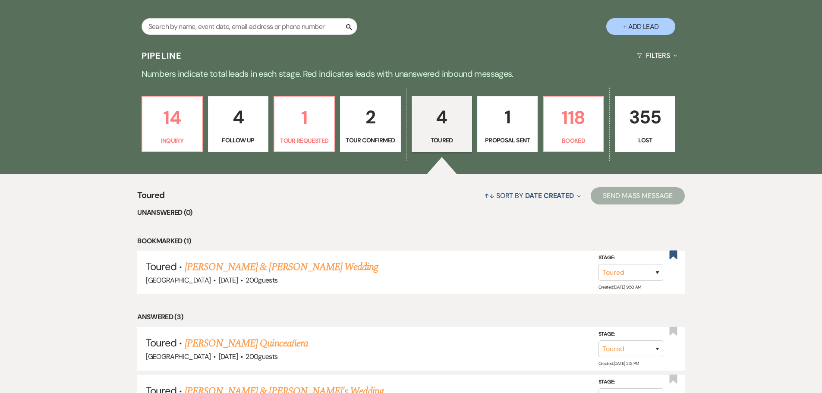
click at [357, 127] on p "2" at bounding box center [370, 117] width 49 height 29
select select "4"
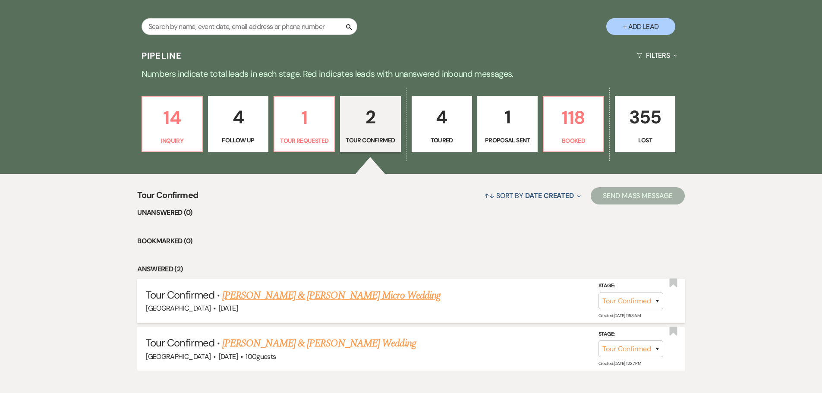
click at [301, 300] on link "[PERSON_NAME] & [PERSON_NAME] Micro Wedding" at bounding box center [331, 296] width 218 height 16
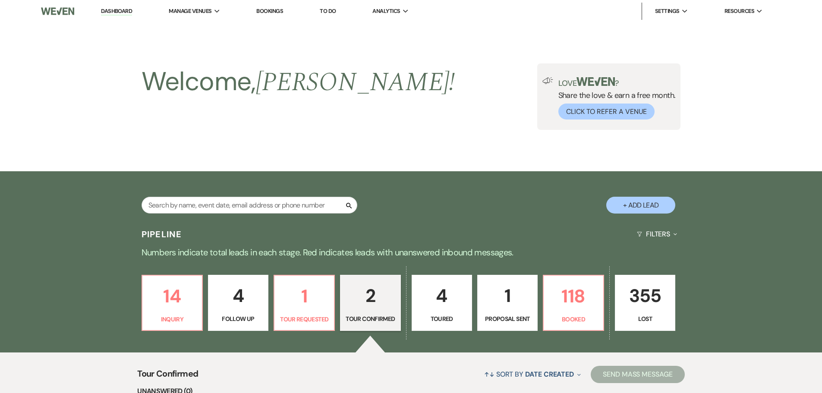
select select "4"
select select "5"
select select "16"
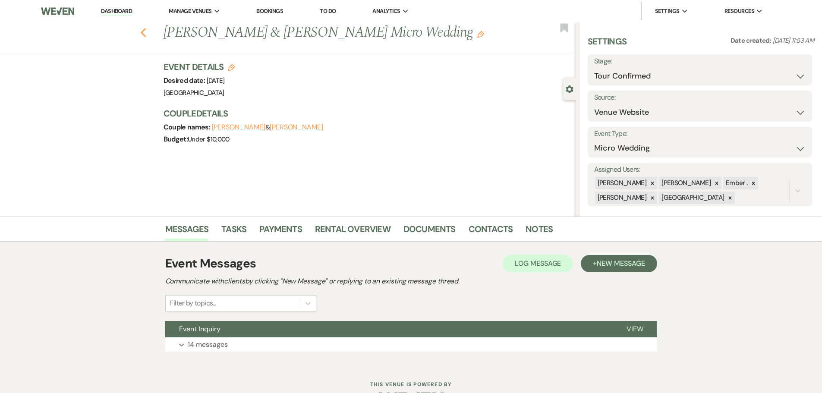
click at [145, 34] on use "button" at bounding box center [143, 32] width 6 height 9
select select "4"
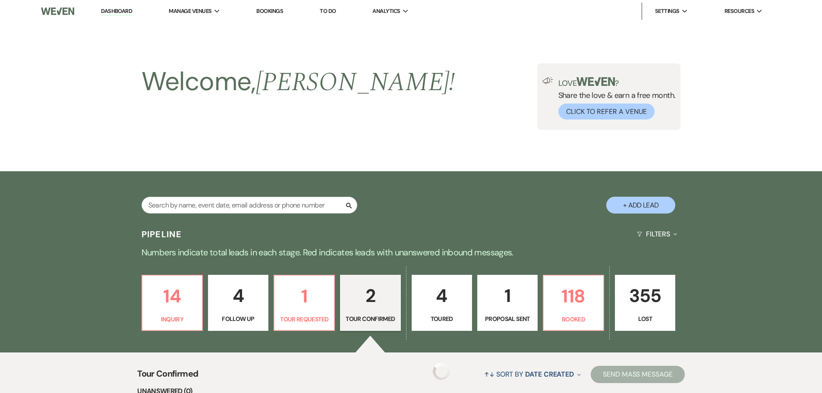
scroll to position [179, 0]
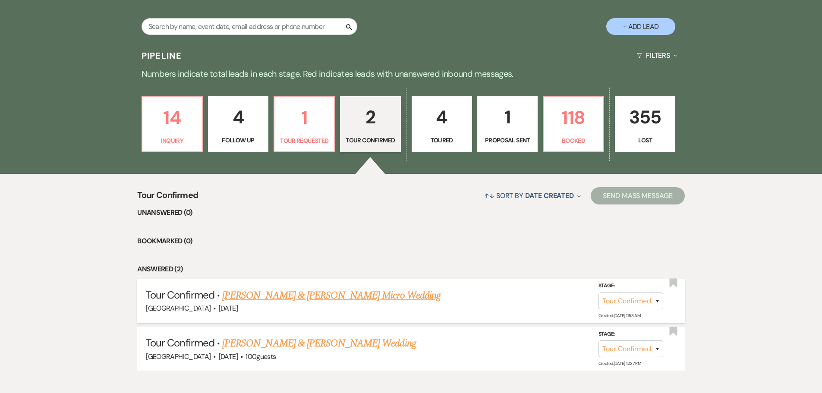
click at [310, 300] on link "[PERSON_NAME] & [PERSON_NAME] Micro Wedding" at bounding box center [331, 296] width 218 height 16
select select "4"
select select "5"
select select "16"
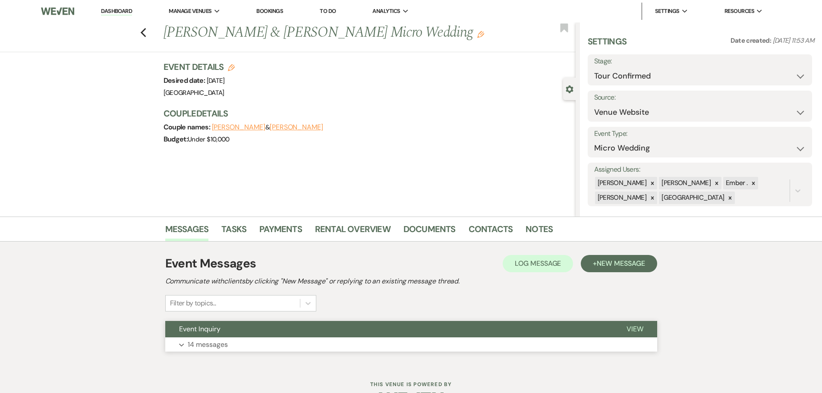
click at [278, 344] on button "Expand 14 messages" at bounding box center [411, 345] width 492 height 15
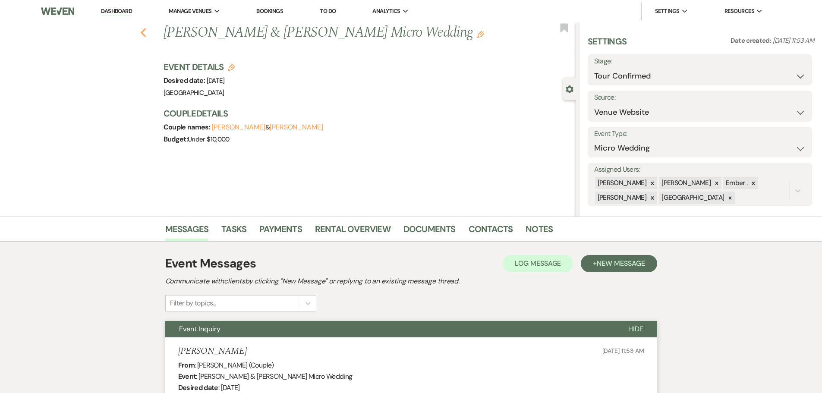
click at [144, 32] on use "button" at bounding box center [143, 32] width 6 height 9
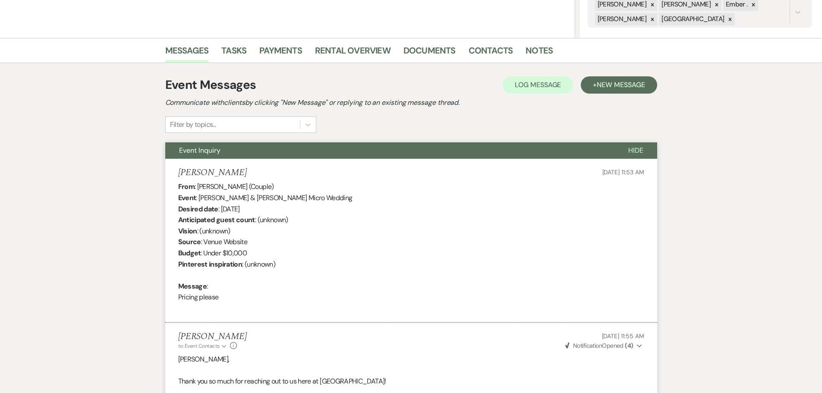
select select "4"
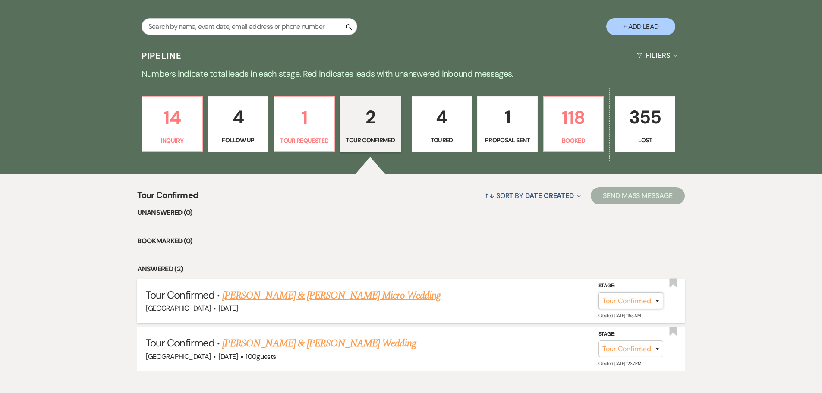
click at [659, 308] on select "Inquiry Follow Up Tour Requested Tour Confirmed Toured Proposal Sent Booked Lost" at bounding box center [631, 301] width 65 height 17
select select "5"
click at [599, 293] on select "Inquiry Follow Up Tour Requested Tour Confirmed Toured Proposal Sent Booked Lost" at bounding box center [631, 301] width 65 height 17
click at [648, 303] on button "Save" at bounding box center [646, 300] width 43 height 17
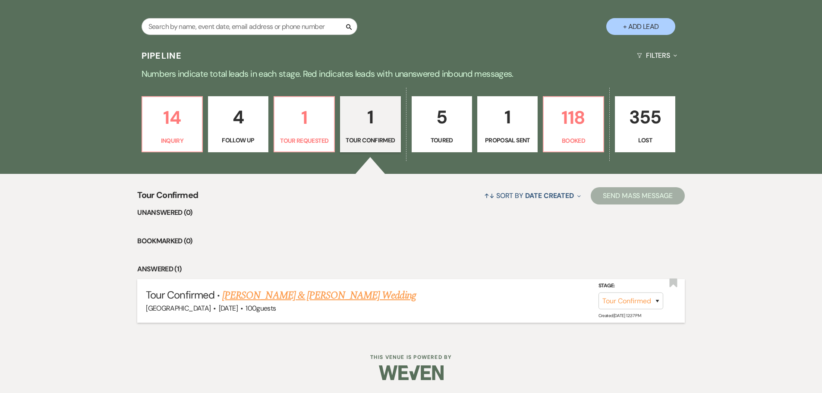
click at [319, 293] on link "[PERSON_NAME] & [PERSON_NAME] Wedding" at bounding box center [318, 296] width 193 height 16
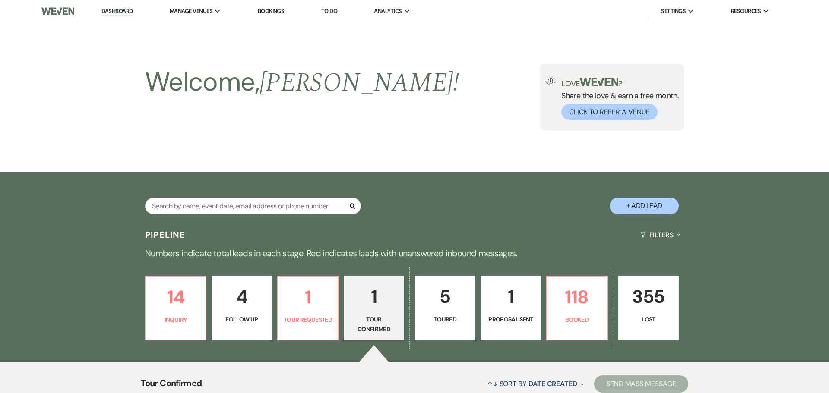
select select "4"
select select "5"
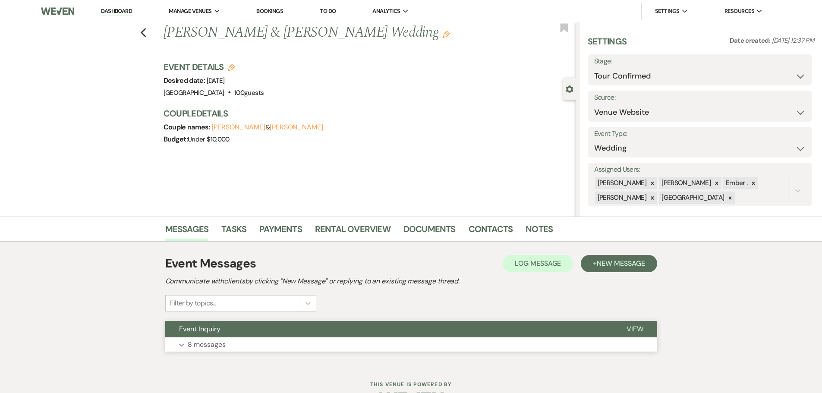
click at [218, 347] on p "8 messages" at bounding box center [207, 344] width 38 height 11
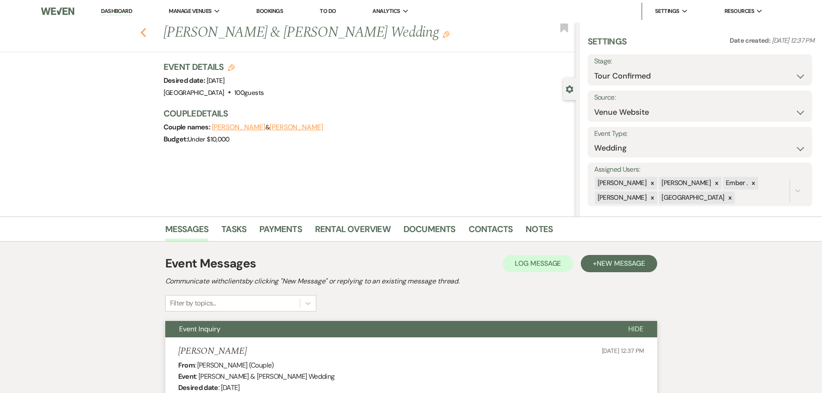
click at [147, 32] on icon "Previous" at bounding box center [143, 33] width 6 height 10
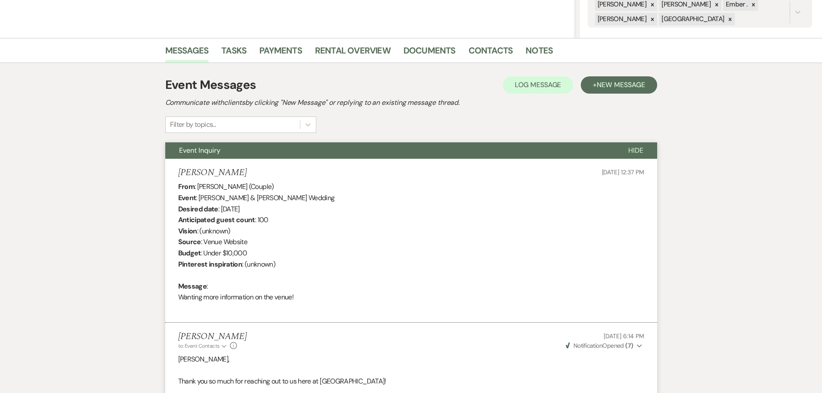
select select "4"
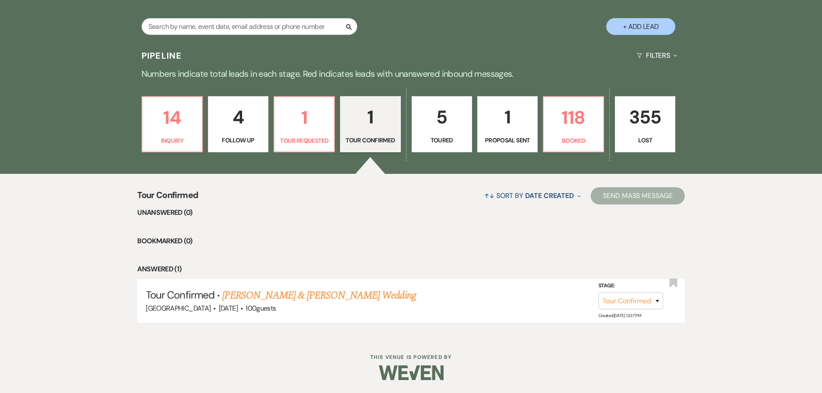
click at [439, 115] on p "5" at bounding box center [441, 117] width 49 height 29
select select "5"
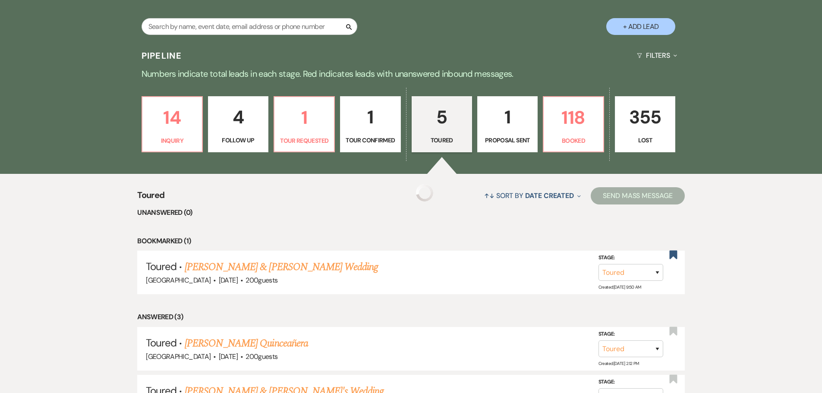
select select "5"
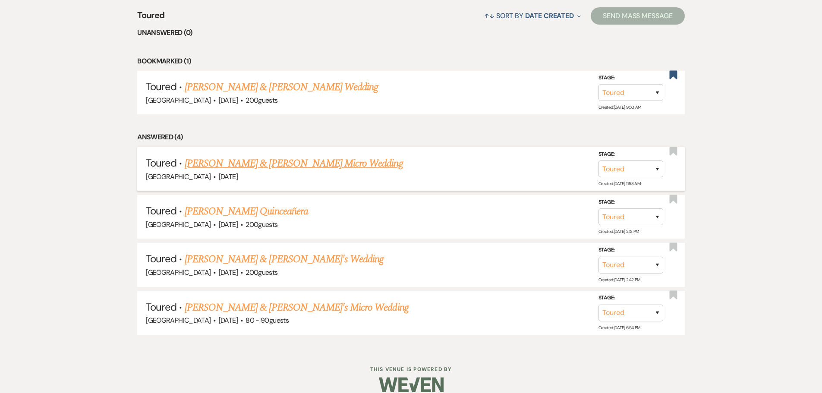
scroll to position [371, 0]
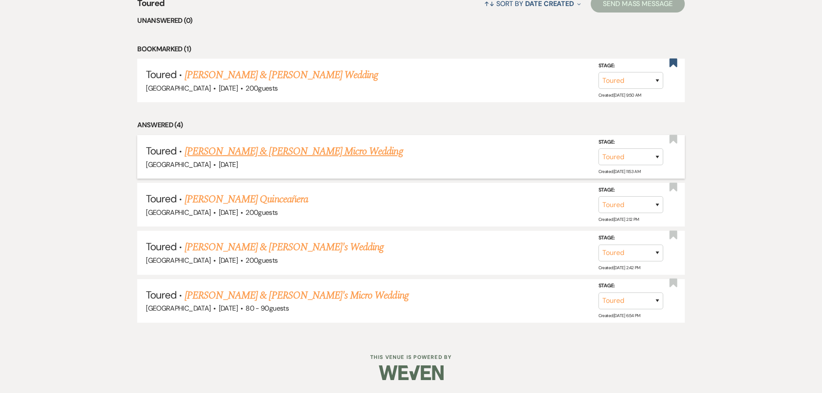
click at [253, 154] on link "[PERSON_NAME] & [PERSON_NAME] Micro Wedding" at bounding box center [294, 152] width 218 height 16
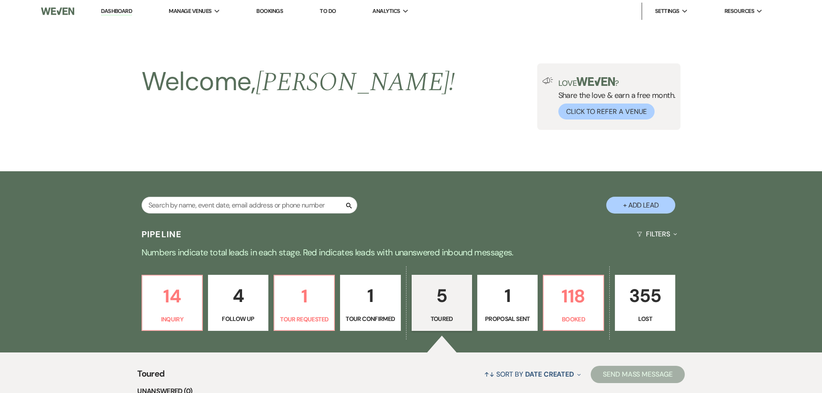
select select "5"
select select "16"
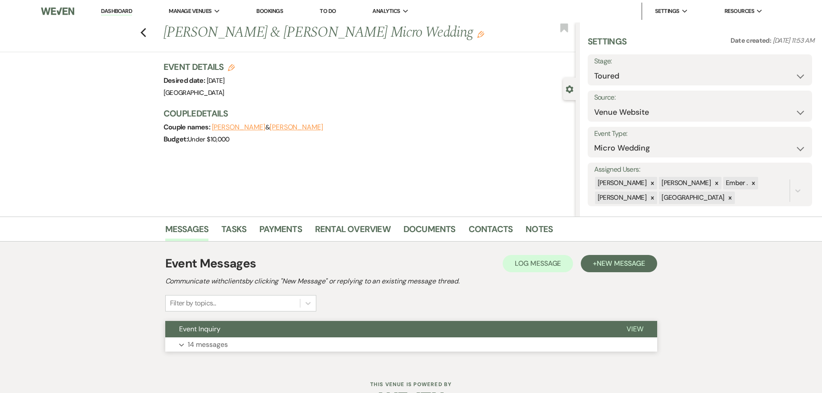
click at [249, 344] on button "Expand 14 messages" at bounding box center [411, 345] width 492 height 15
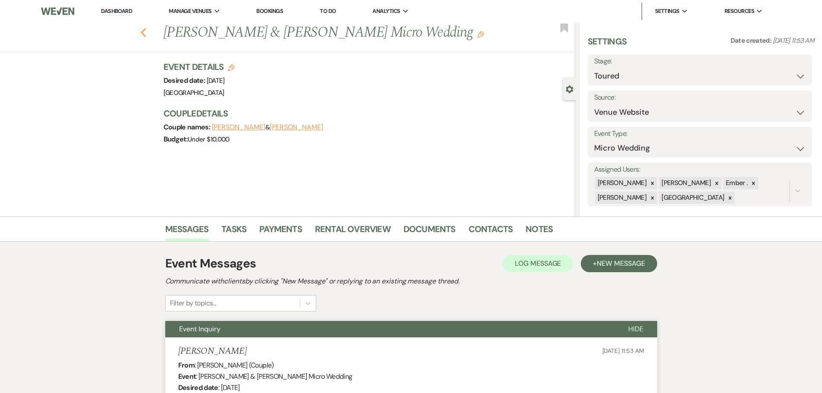
click at [147, 35] on icon "Previous" at bounding box center [143, 33] width 6 height 10
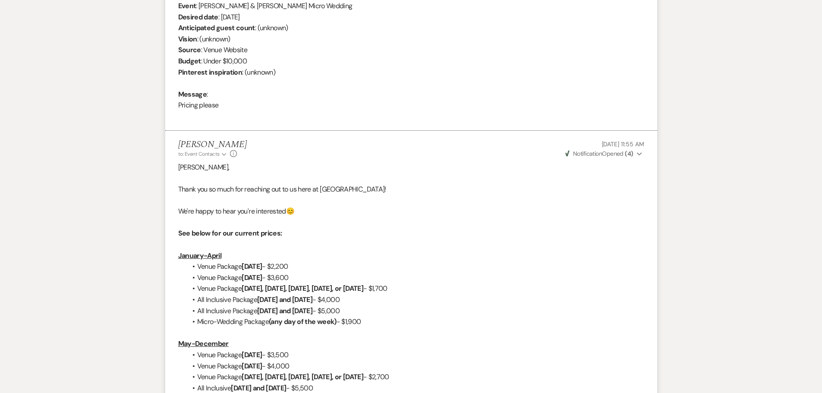
select select "5"
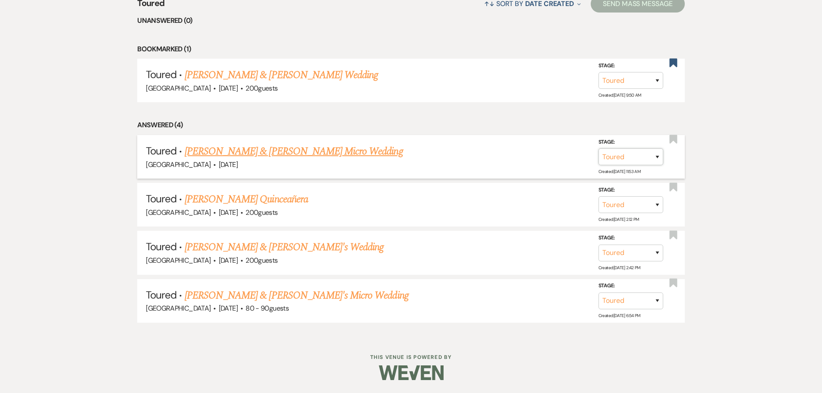
click at [626, 158] on select "Inquiry Follow Up Tour Requested Tour Confirmed Toured Proposal Sent Booked Lost" at bounding box center [631, 156] width 65 height 17
select select "4"
click at [599, 148] on select "Inquiry Follow Up Tour Requested Tour Confirmed Toured Proposal Sent Booked Lost" at bounding box center [631, 156] width 65 height 17
click at [640, 153] on button "Save" at bounding box center [646, 156] width 43 height 17
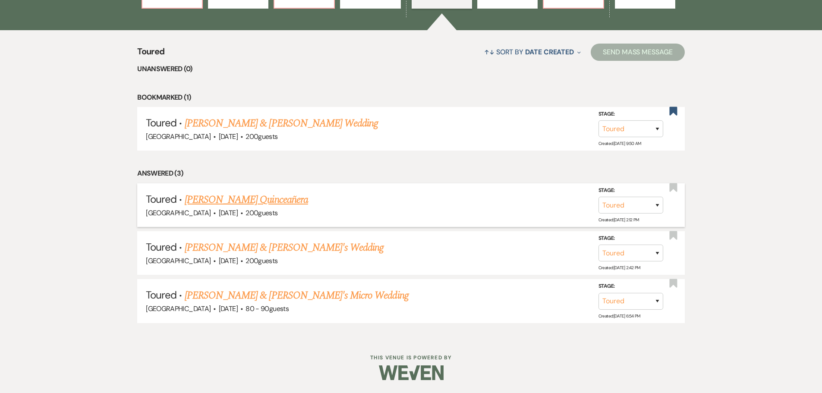
scroll to position [0, 0]
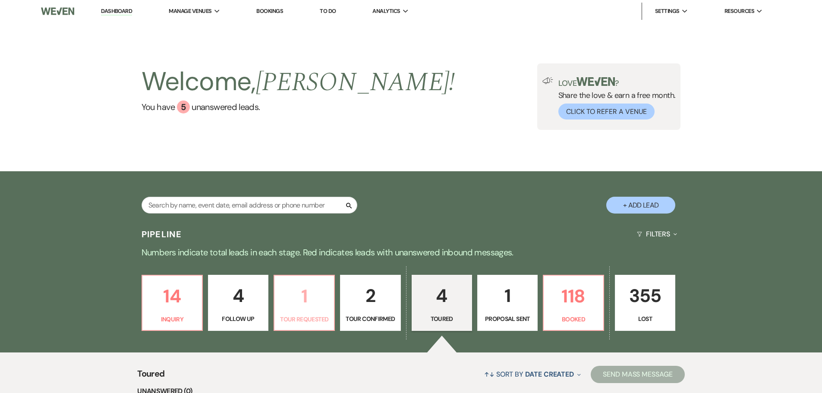
click at [306, 321] on p "Tour Requested" at bounding box center [304, 319] width 49 height 9
select select "2"
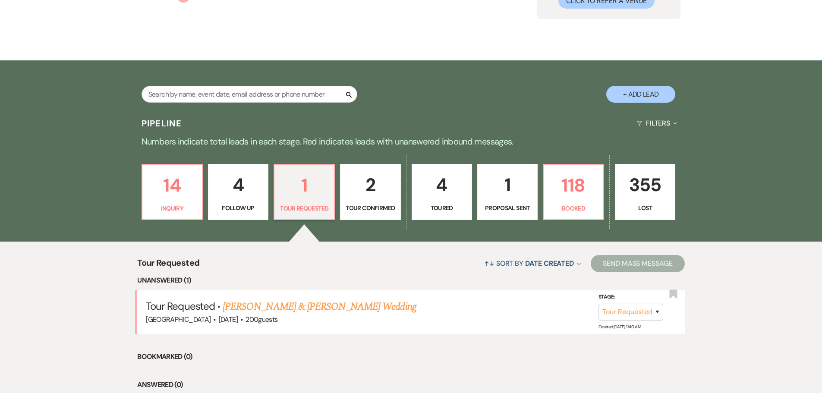
scroll to position [174, 0]
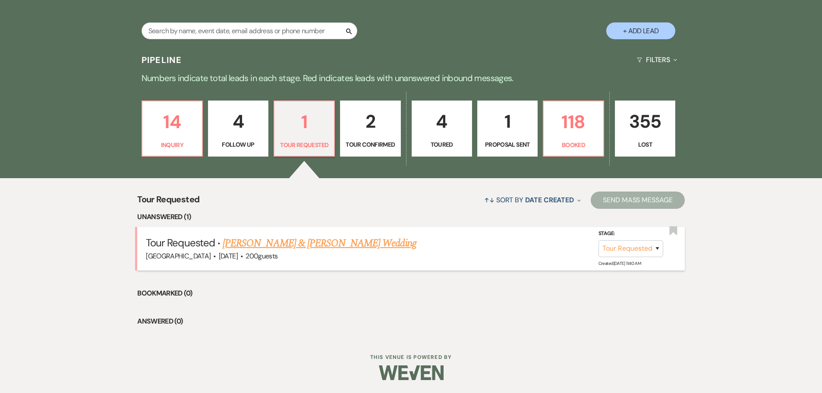
click at [291, 242] on link "[PERSON_NAME] & [PERSON_NAME] Wedding" at bounding box center [319, 244] width 193 height 16
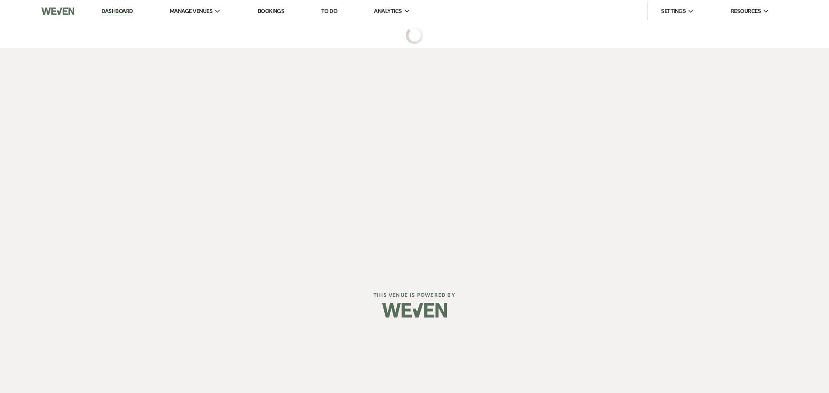
select select "2"
select select "5"
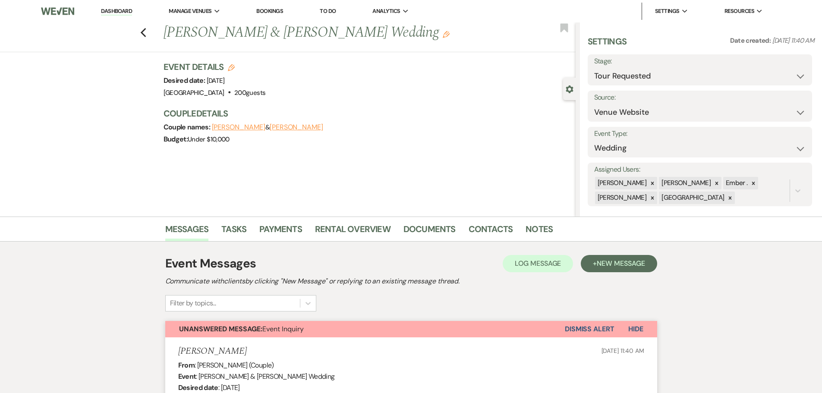
click at [144, 41] on div "Previous [PERSON_NAME] & [PERSON_NAME] Wedding Edit Bookmark" at bounding box center [286, 37] width 580 height 30
click at [145, 35] on icon "Previous" at bounding box center [143, 33] width 6 height 10
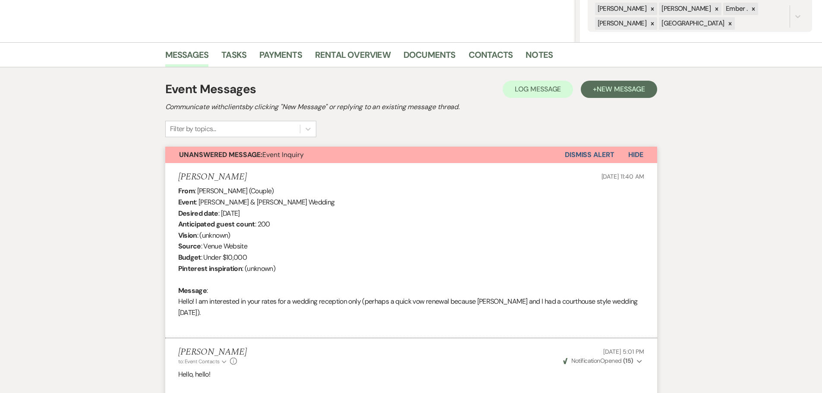
select select "2"
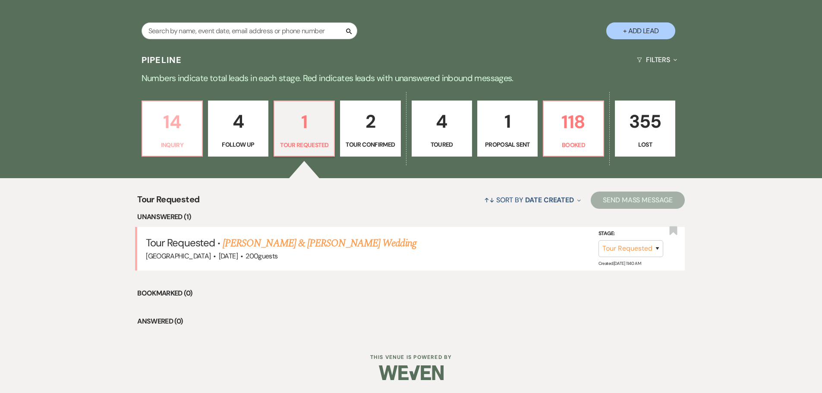
click at [172, 132] on p "14" at bounding box center [172, 121] width 49 height 29
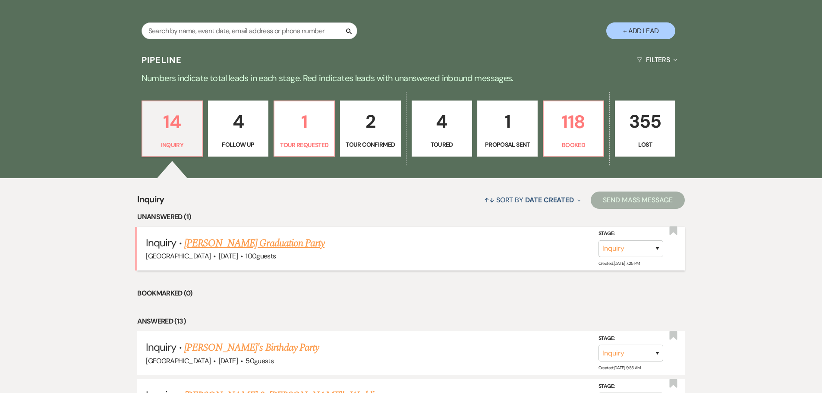
click at [263, 245] on link "[PERSON_NAME] Graduation Party" at bounding box center [254, 244] width 140 height 16
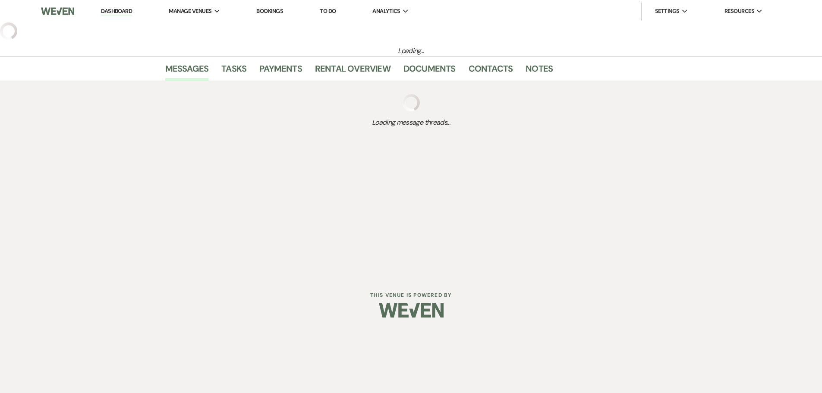
select select "5"
select select "19"
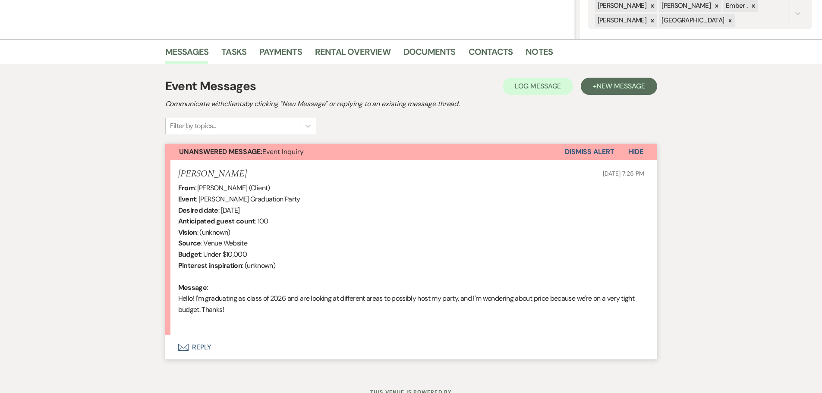
scroll to position [212, 0]
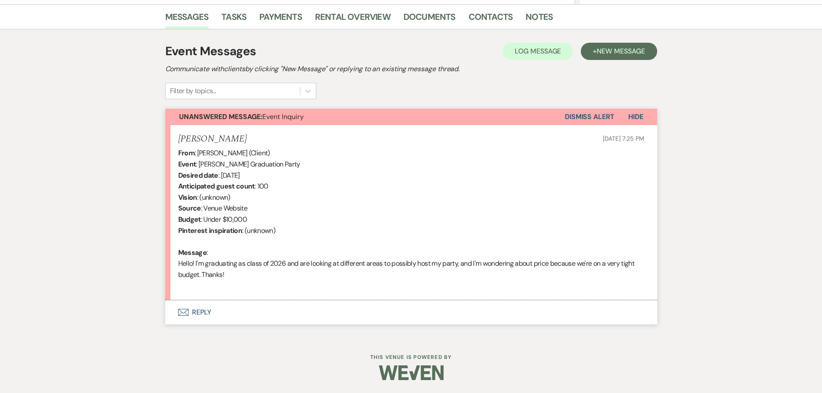
click at [200, 310] on button "Envelope Reply" at bounding box center [411, 312] width 492 height 24
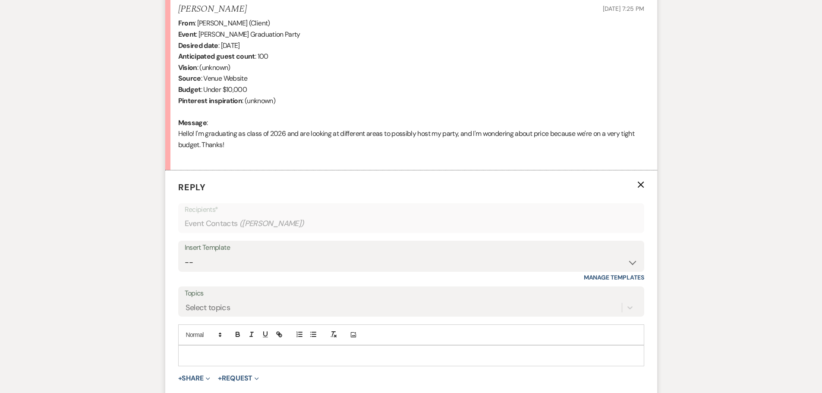
scroll to position [358, 0]
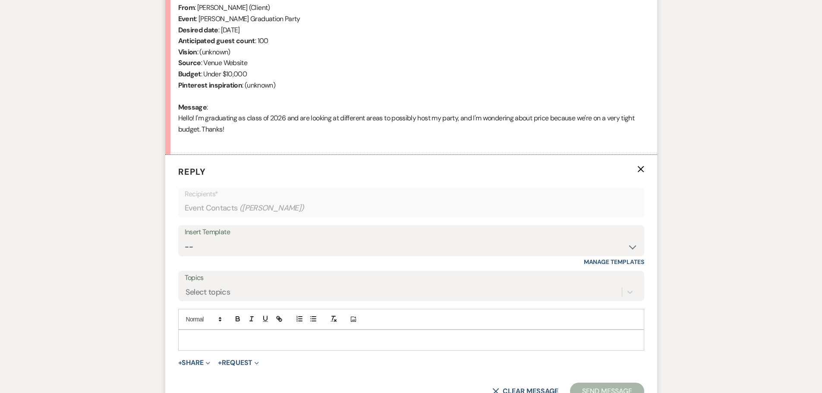
click at [209, 340] on p at bounding box center [411, 339] width 452 height 9
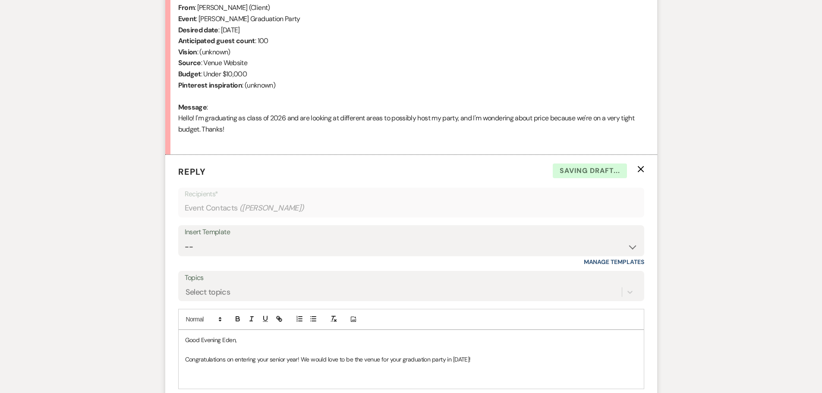
scroll to position [401, 0]
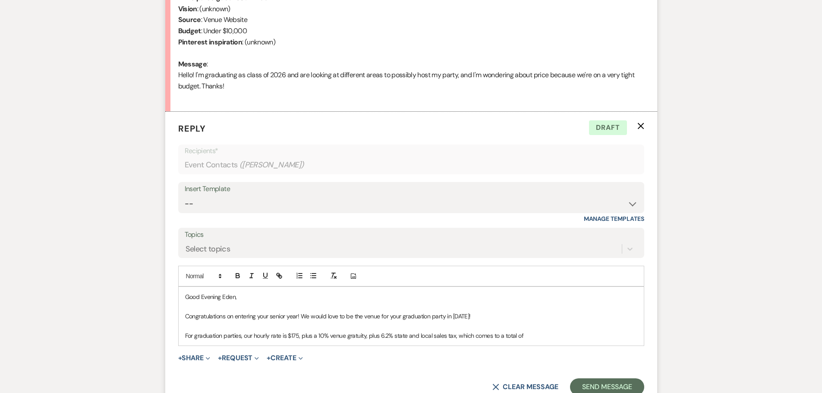
click at [532, 337] on p "For graduation parties, our hourly rate is $175, plus a 10% venue gratuity, plu…" at bounding box center [411, 335] width 452 height 9
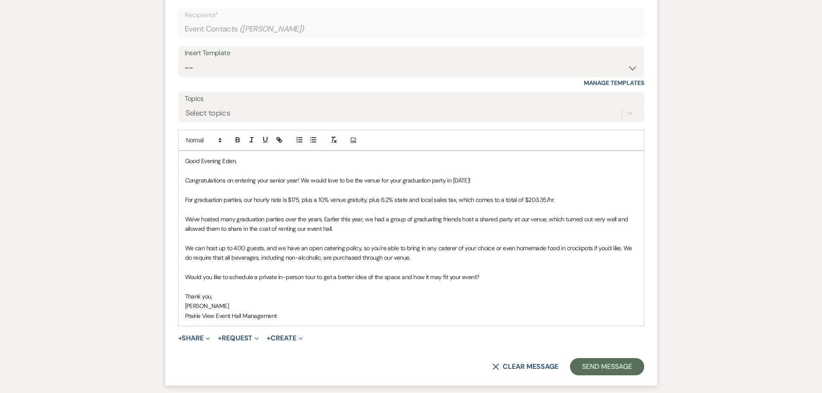
scroll to position [522, 0]
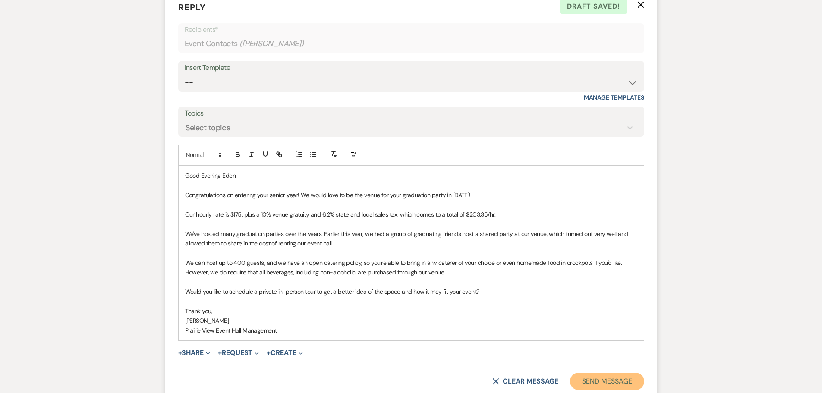
click at [636, 381] on button "Send Message" at bounding box center [607, 381] width 74 height 17
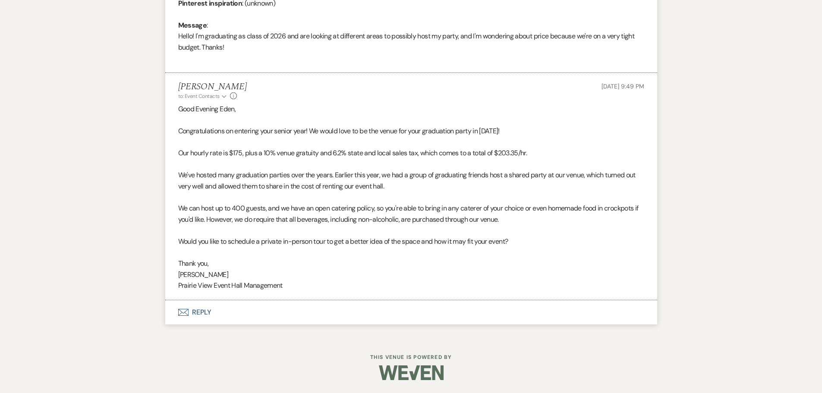
scroll to position [0, 0]
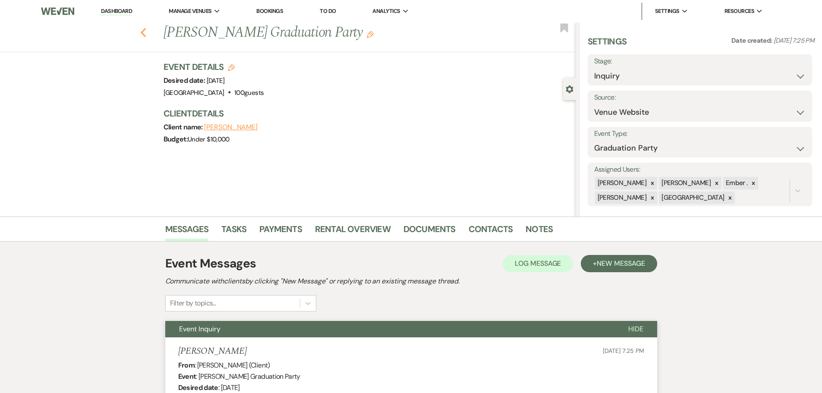
click at [147, 33] on icon "Previous" at bounding box center [143, 33] width 6 height 10
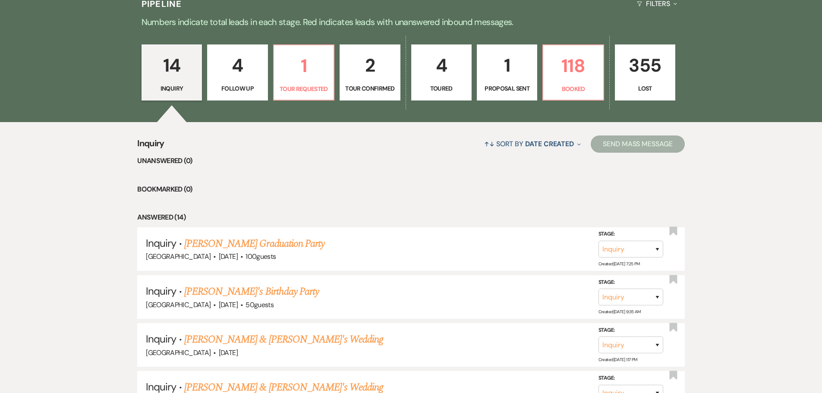
scroll to position [475, 0]
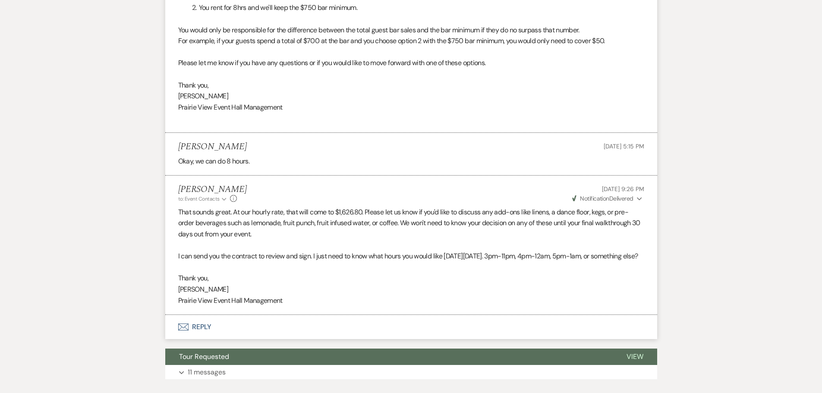
scroll to position [2766, 0]
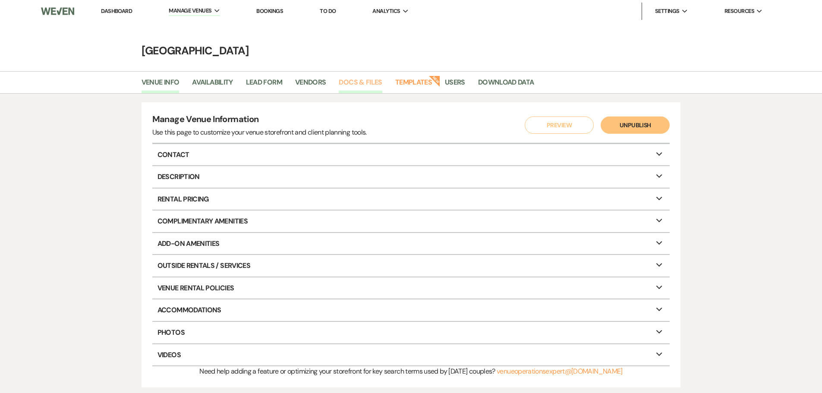
click at [359, 84] on link "Docs & Files" at bounding box center [360, 85] width 43 height 16
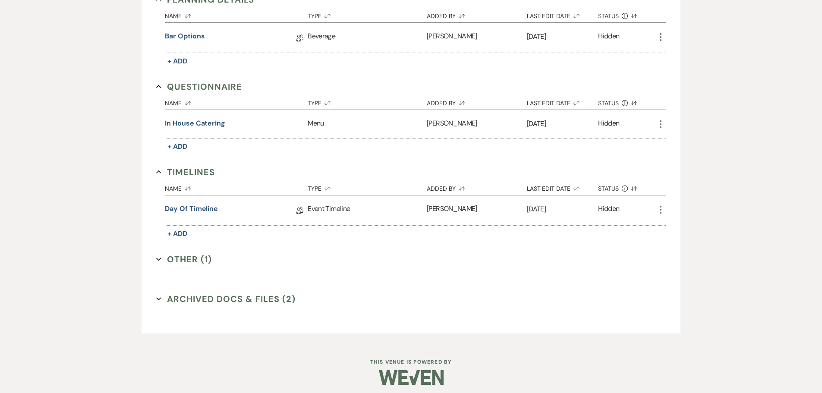
scroll to position [398, 0]
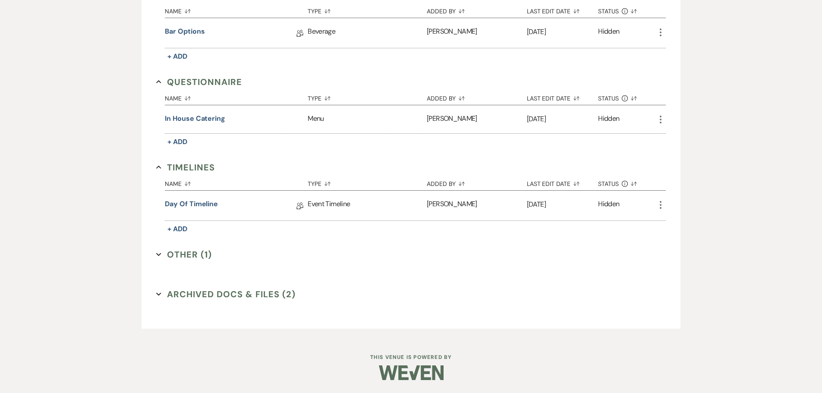
click at [229, 295] on button "Archived Docs & Files (2) Expand" at bounding box center [225, 294] width 139 height 13
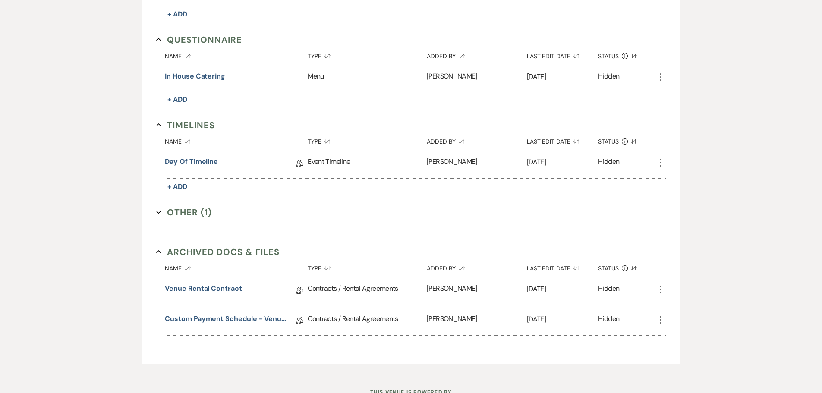
scroll to position [476, 0]
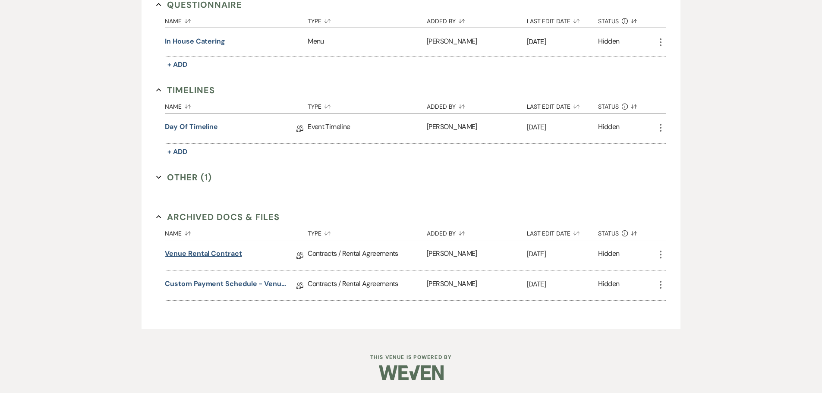
click at [205, 257] on link "Venue Rental Contract" at bounding box center [203, 255] width 77 height 13
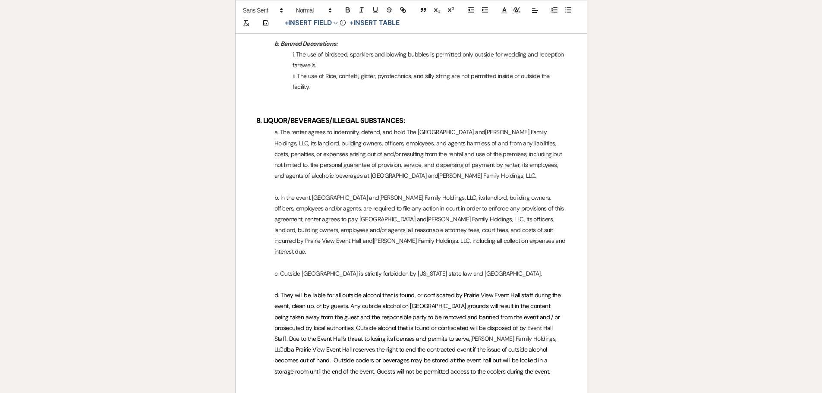
scroll to position [2072, 0]
